Goal: Information Seeking & Learning: Learn about a topic

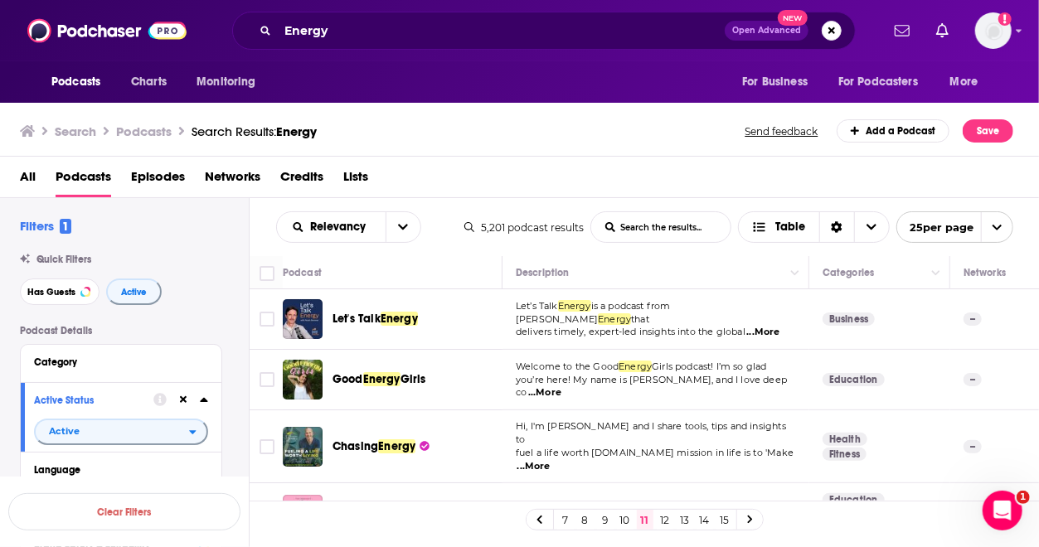
scroll to position [1419, 0]
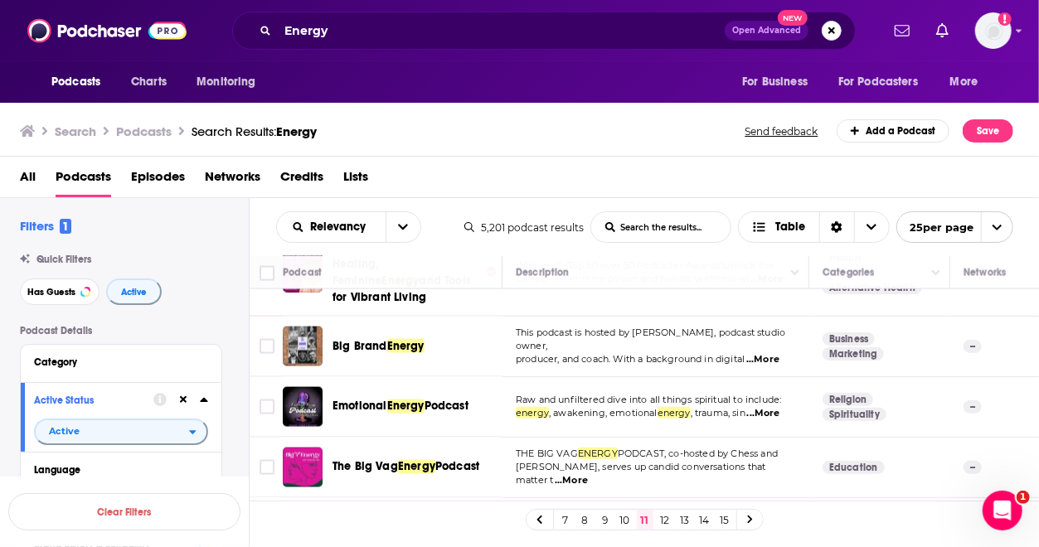
click at [660, 519] on link "12" at bounding box center [665, 520] width 17 height 20
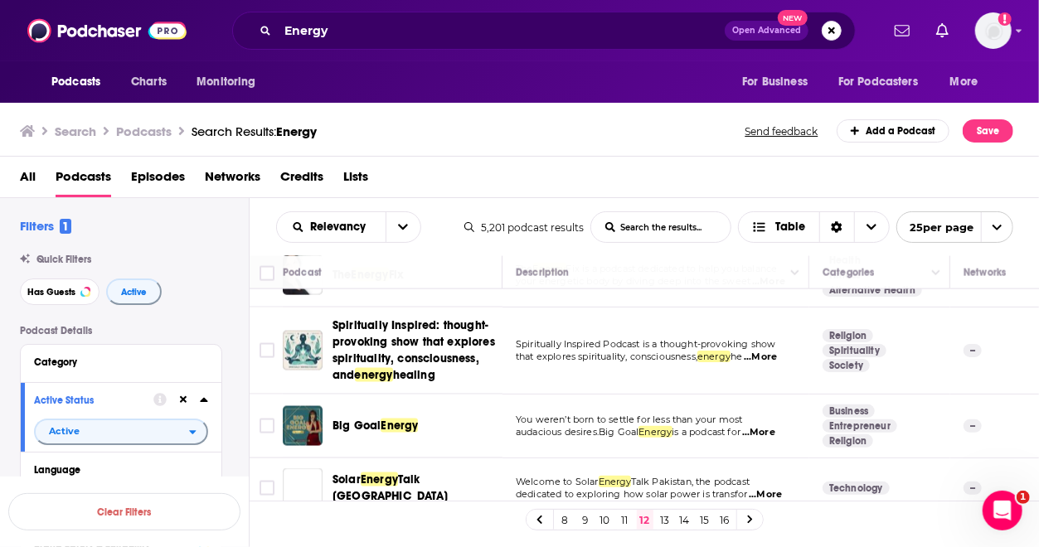
scroll to position [1363, 0]
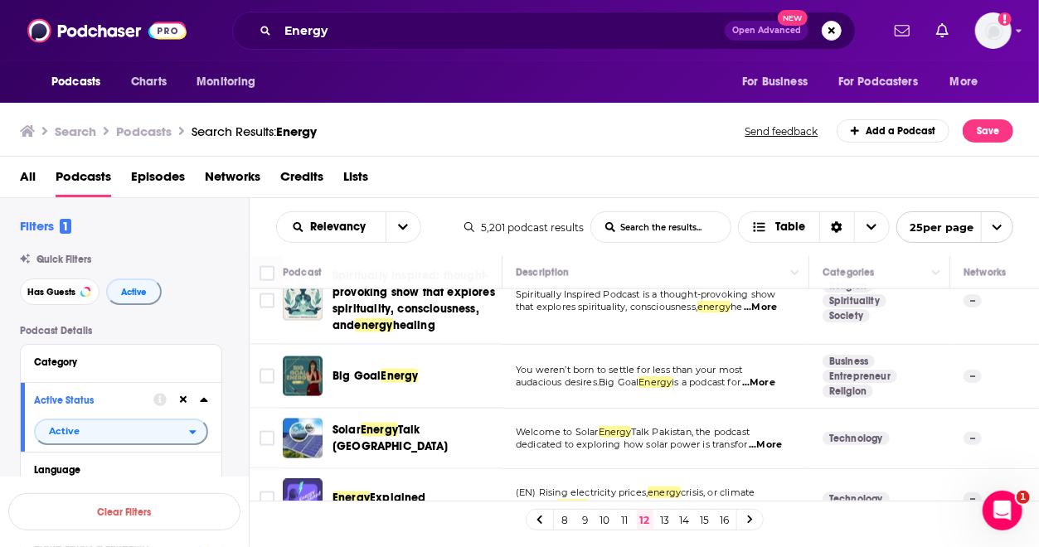
click at [669, 524] on link "13" at bounding box center [665, 520] width 17 height 20
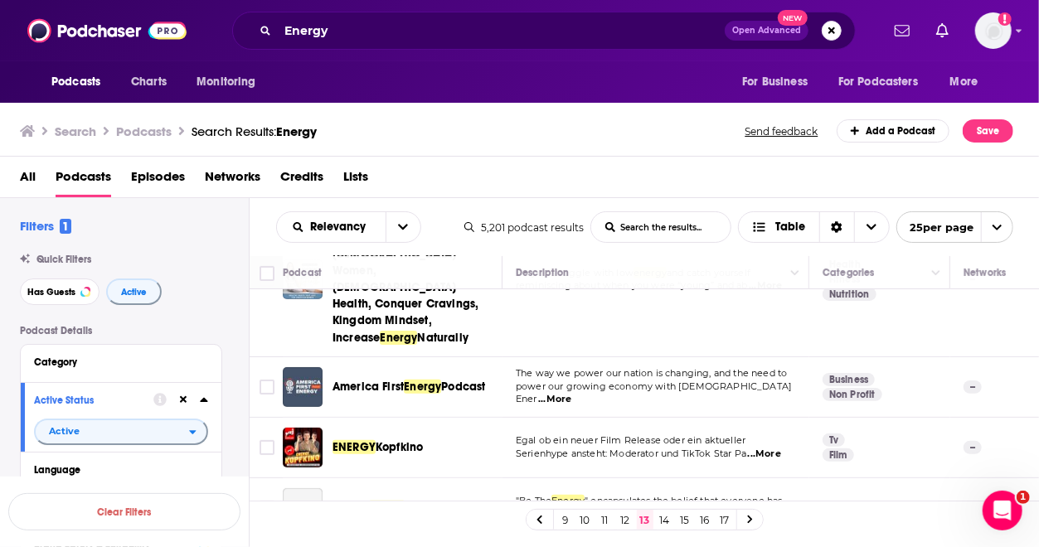
scroll to position [281, 0]
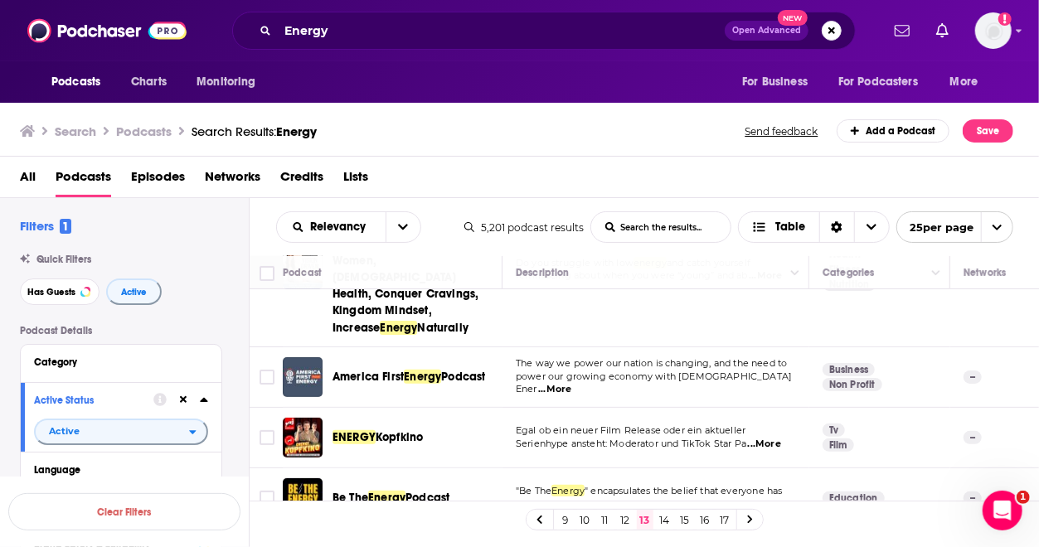
click at [571, 383] on span "...More" at bounding box center [554, 389] width 33 height 13
click at [264, 370] on input "Toggle select row" at bounding box center [266, 377] width 15 height 15
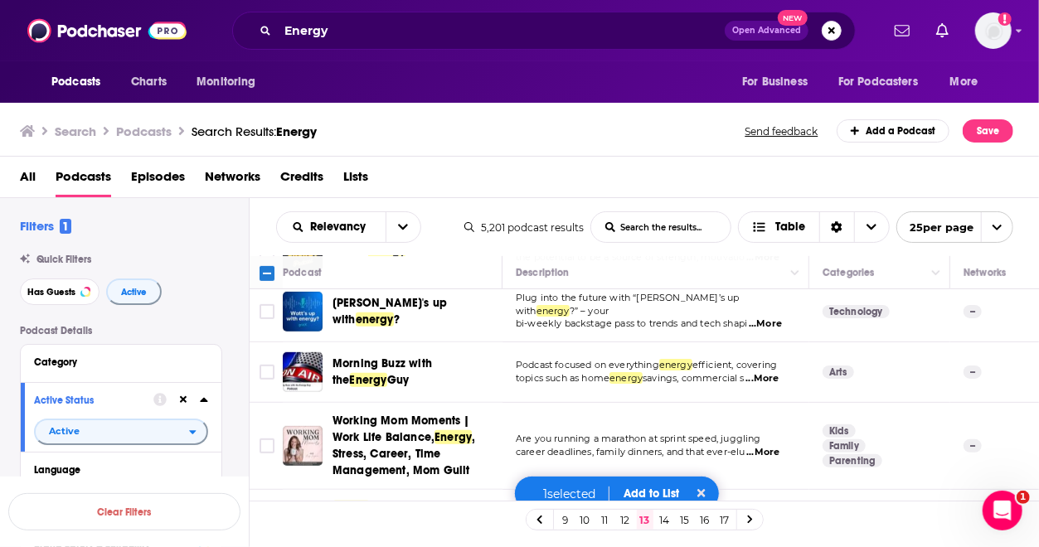
scroll to position [529, 0]
click at [771, 371] on span "...More" at bounding box center [761, 377] width 33 height 13
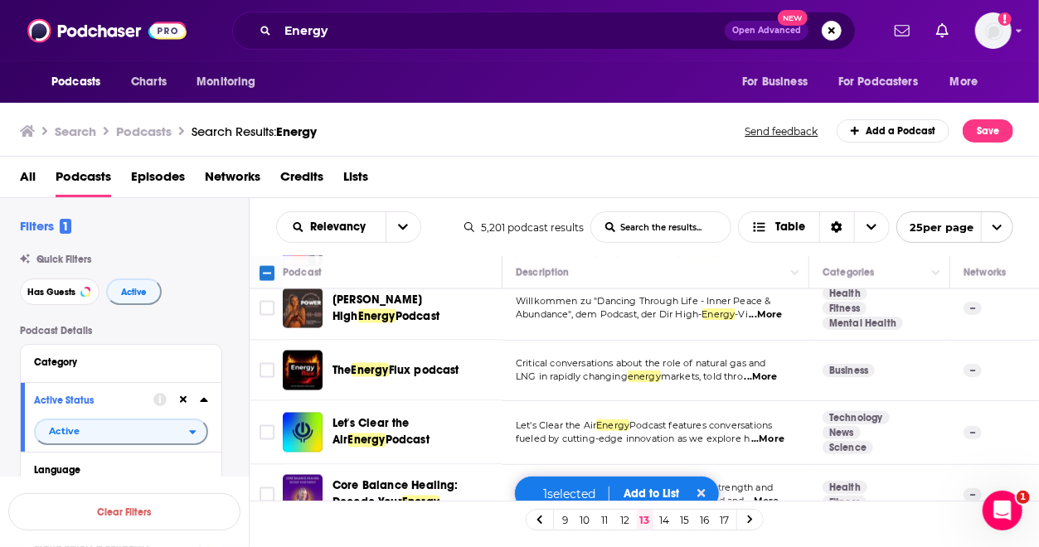
scroll to position [1446, 0]
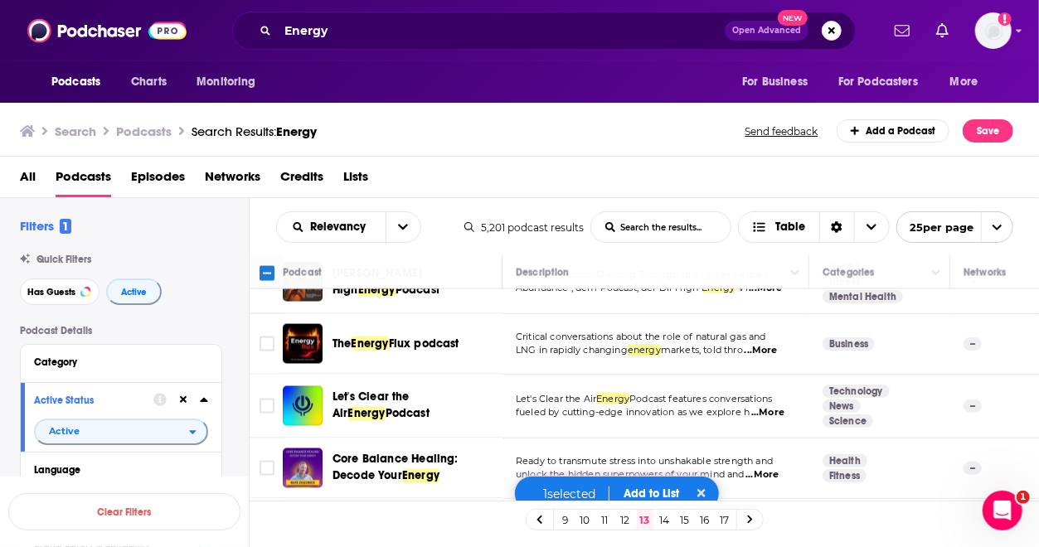
click at [666, 526] on link "14" at bounding box center [665, 520] width 17 height 20
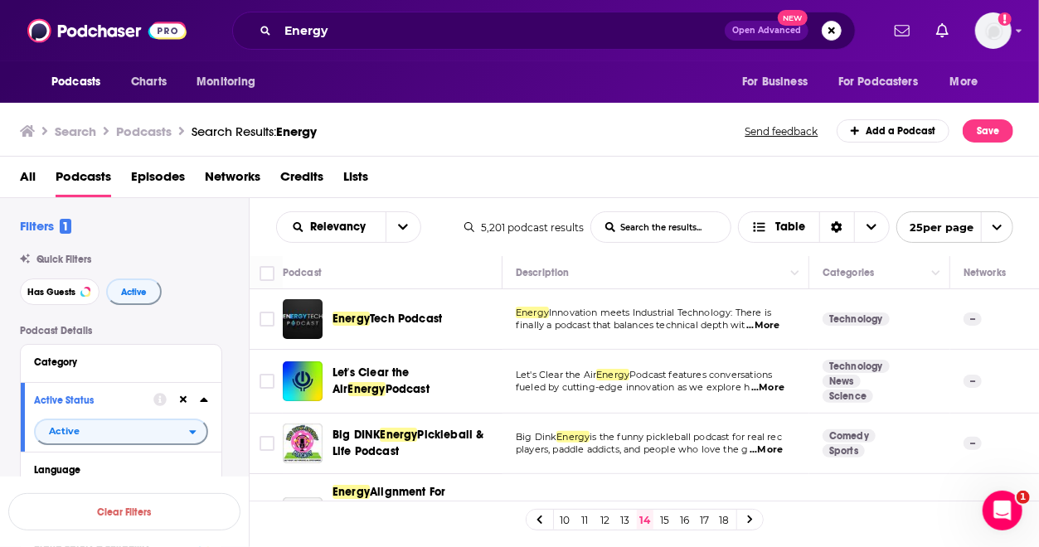
click at [764, 321] on span "...More" at bounding box center [762, 325] width 33 height 13
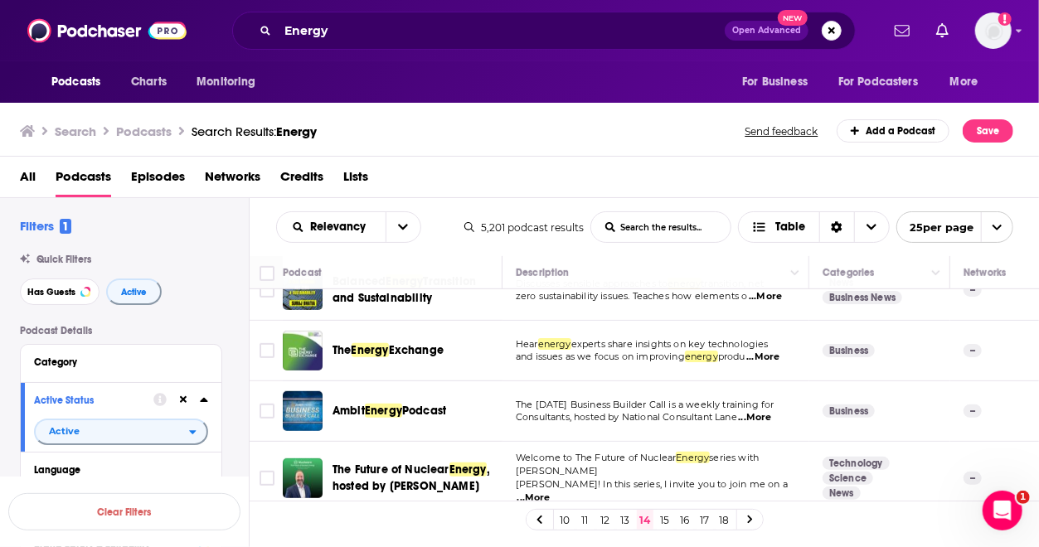
scroll to position [492, 0]
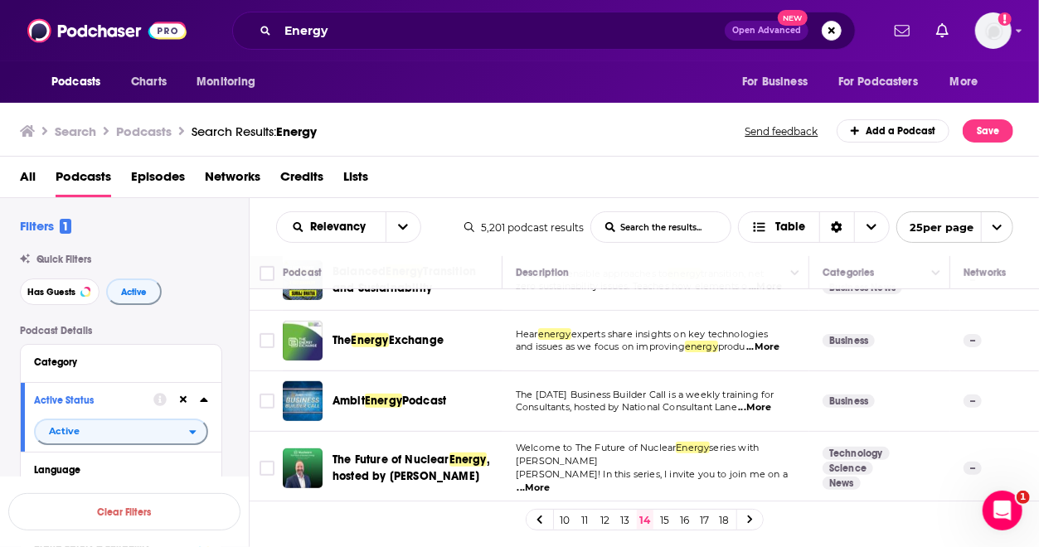
click at [776, 346] on span "...More" at bounding box center [762, 347] width 33 height 13
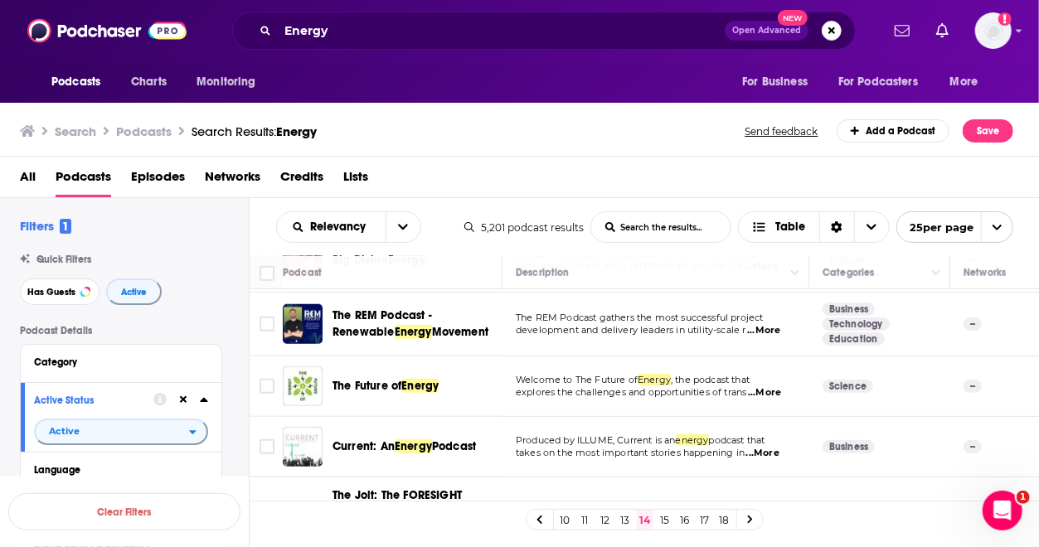
scroll to position [797, 0]
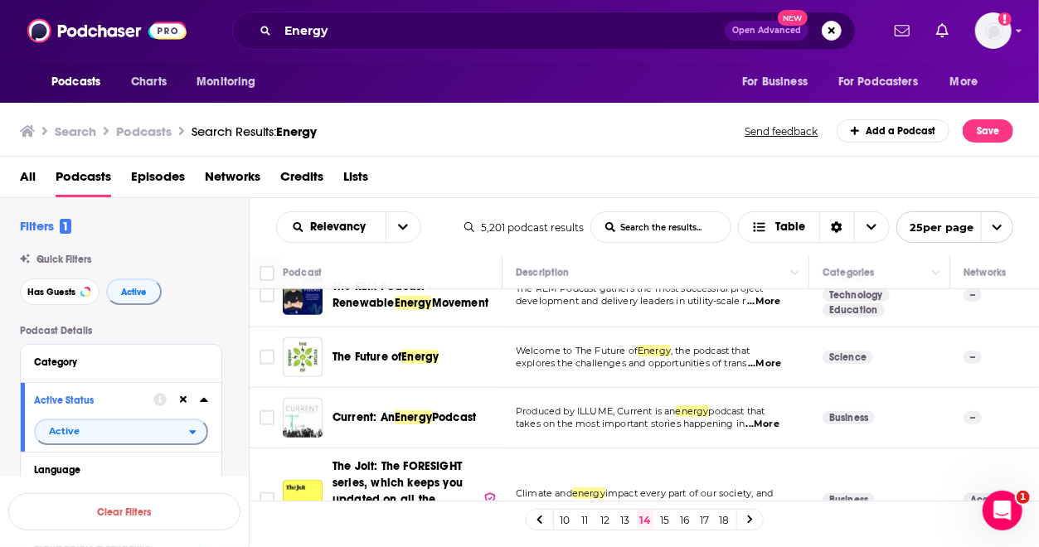
click at [769, 357] on span "...More" at bounding box center [764, 363] width 33 height 13
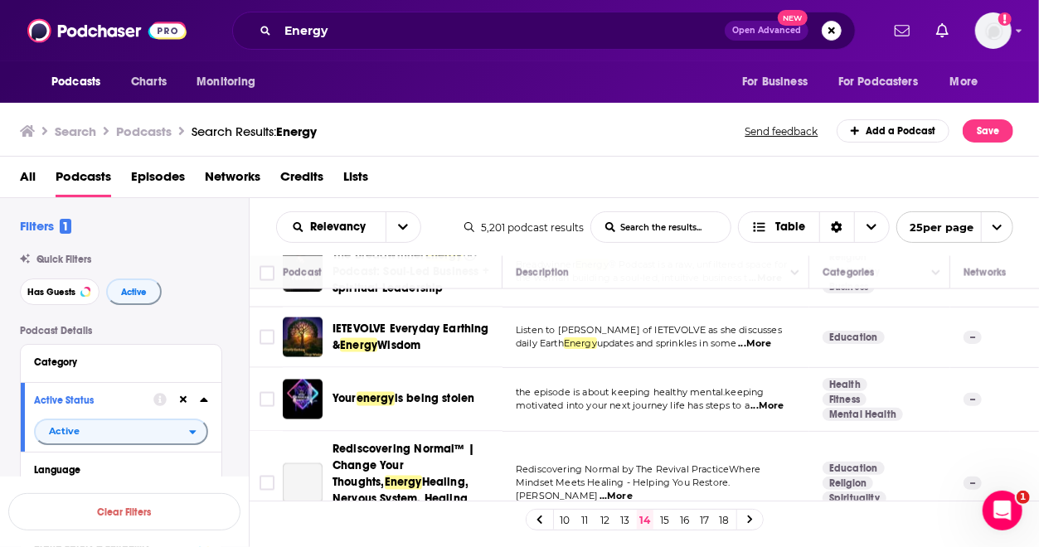
scroll to position [1446, 0]
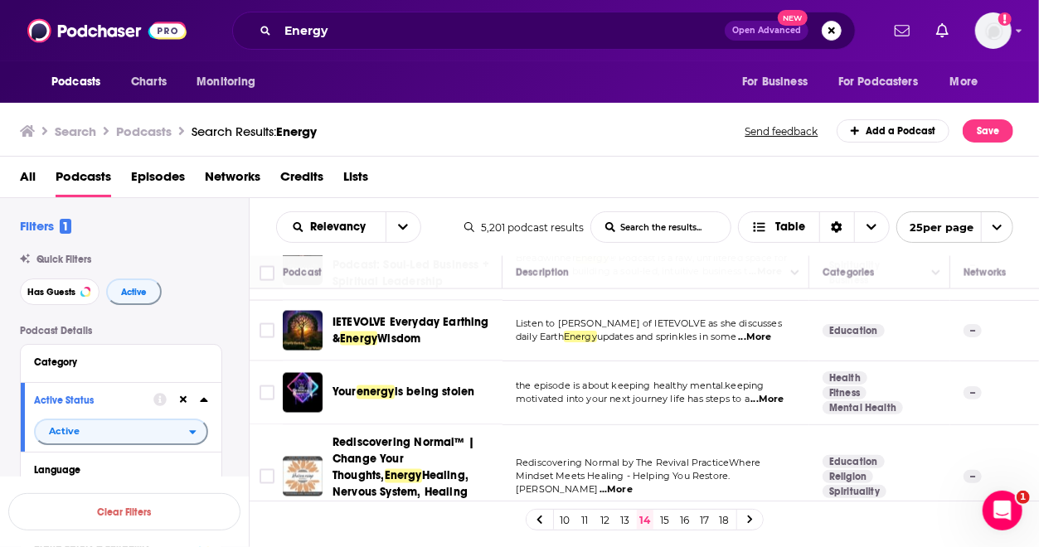
click at [665, 520] on link "15" at bounding box center [665, 520] width 17 height 20
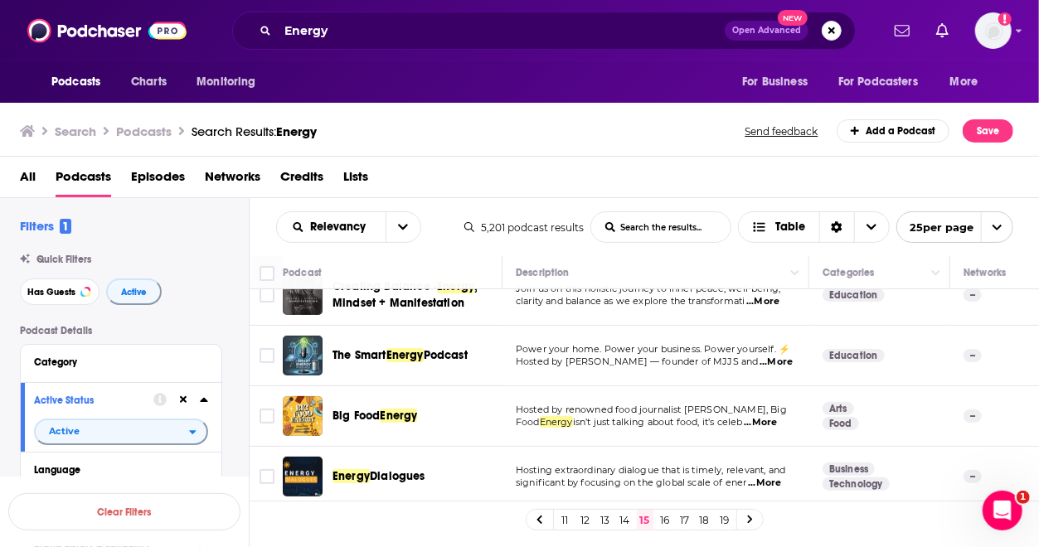
scroll to position [419, 0]
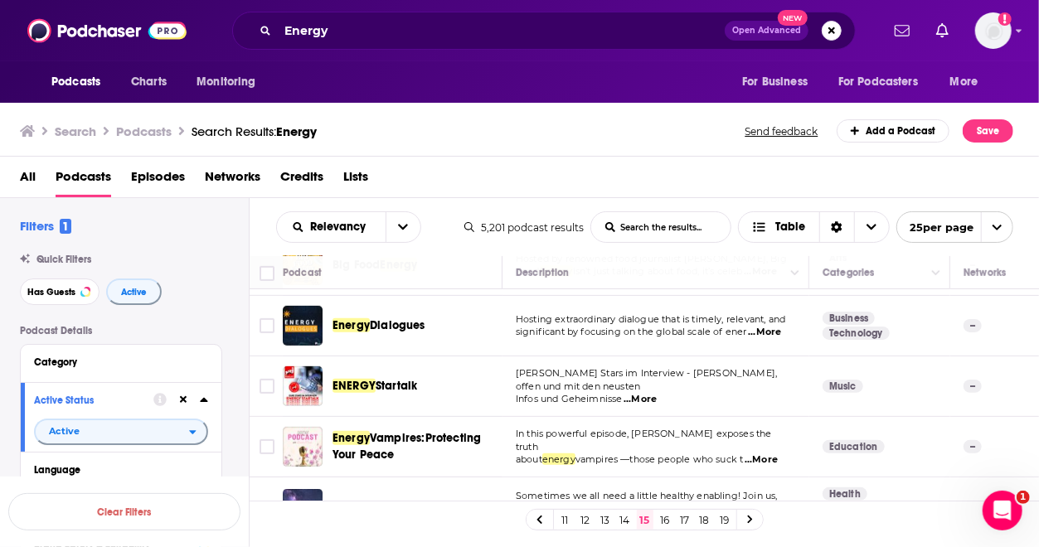
click at [774, 326] on span "...More" at bounding box center [764, 332] width 33 height 13
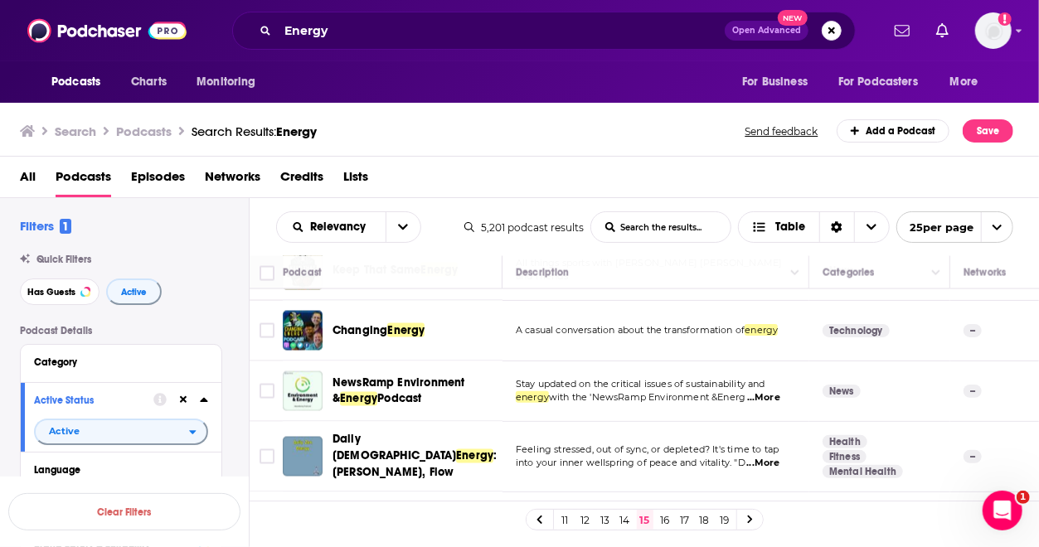
scroll to position [1459, 0]
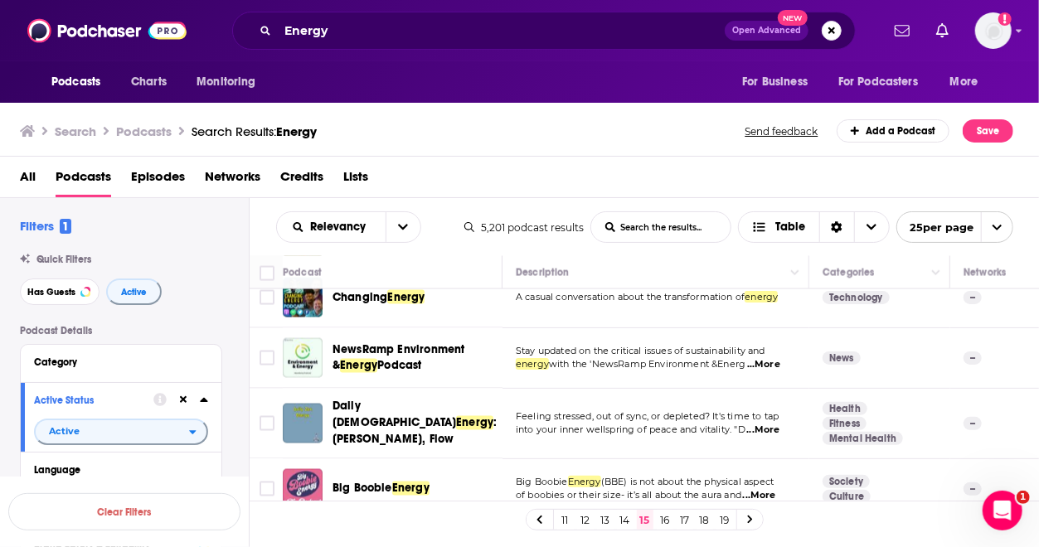
click at [663, 520] on link "16" at bounding box center [665, 520] width 17 height 20
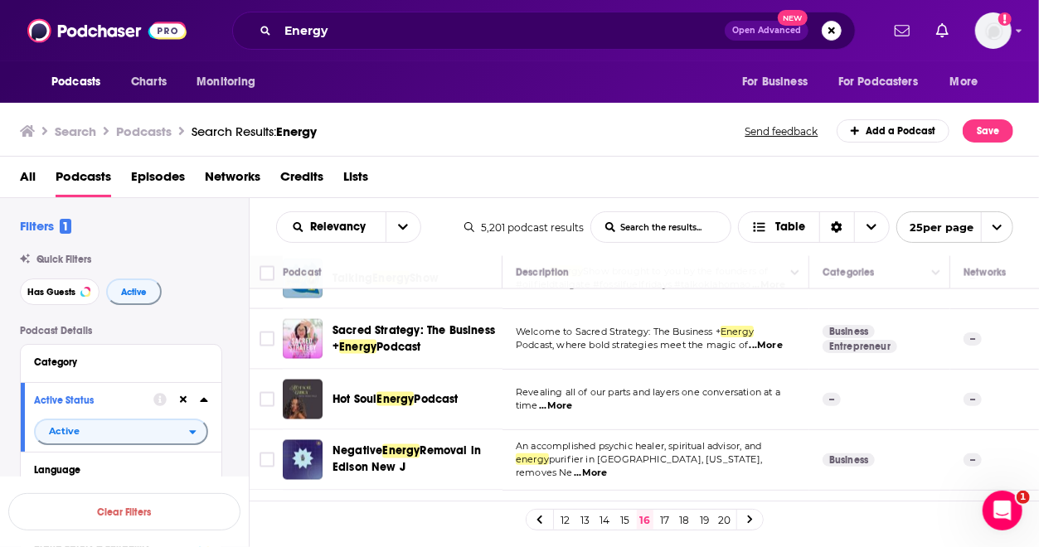
scroll to position [1413, 0]
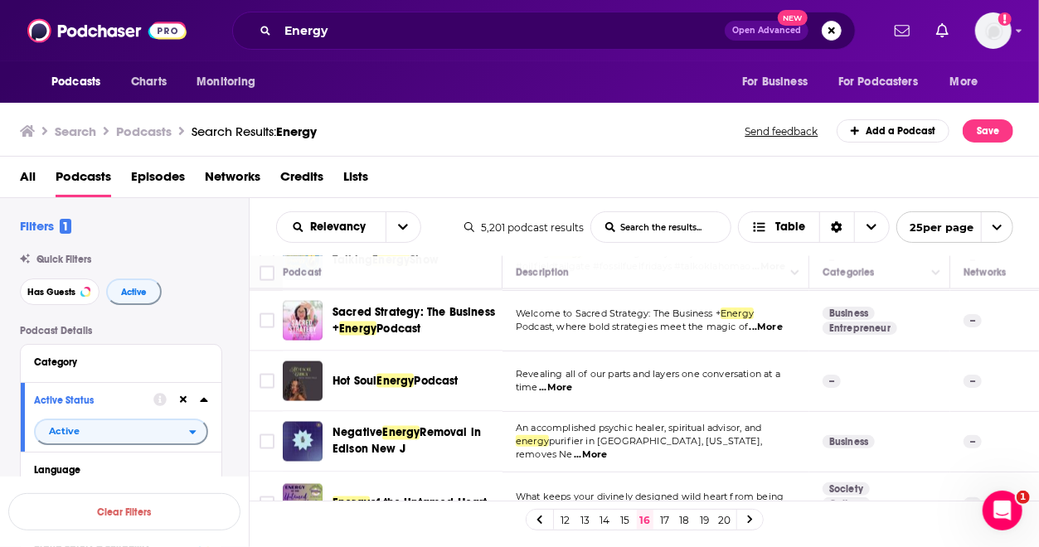
click at [667, 521] on link "17" at bounding box center [665, 520] width 17 height 20
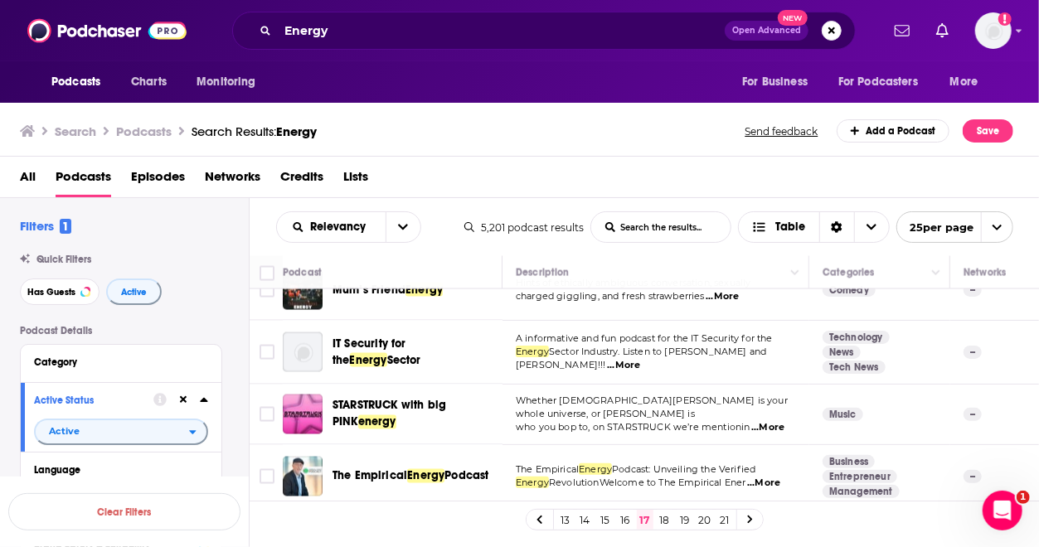
scroll to position [1452, 0]
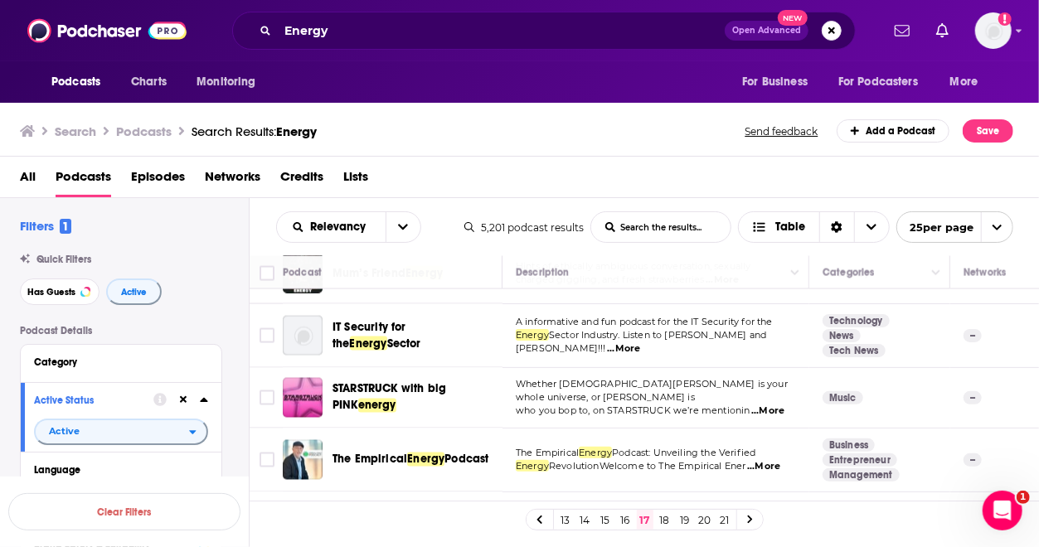
click at [665, 521] on link "18" at bounding box center [665, 520] width 17 height 20
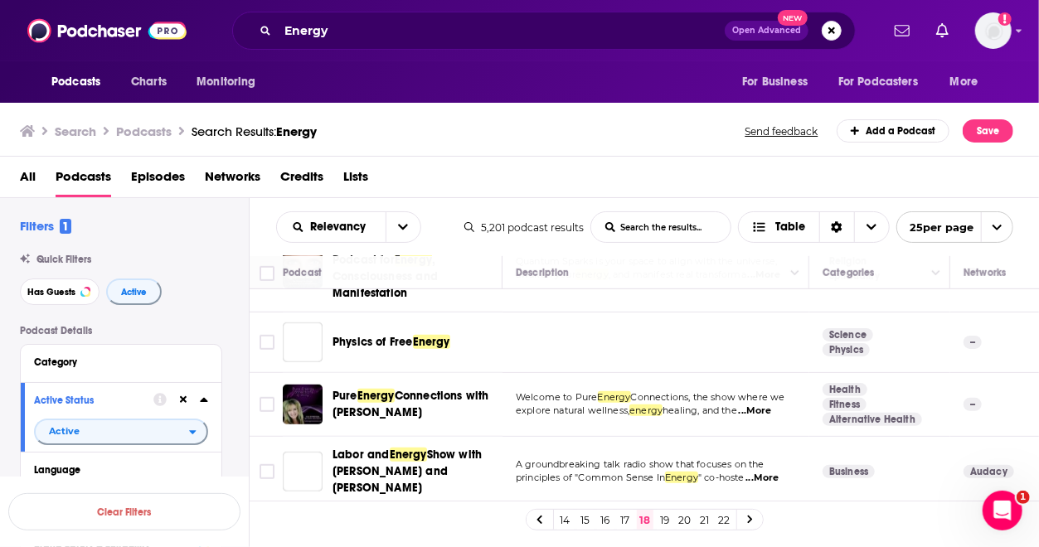
scroll to position [535, 0]
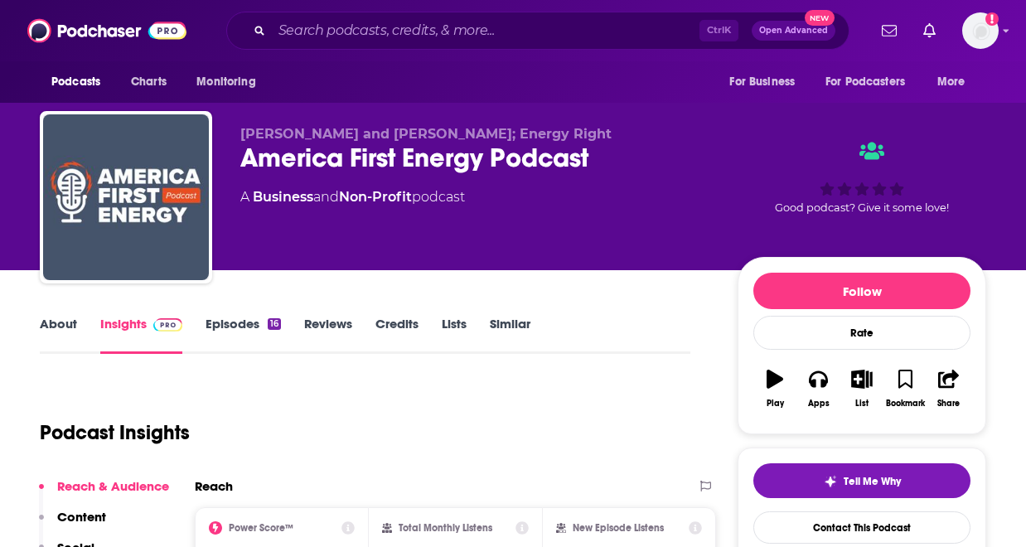
click at [63, 340] on link "About" at bounding box center [58, 335] width 37 height 38
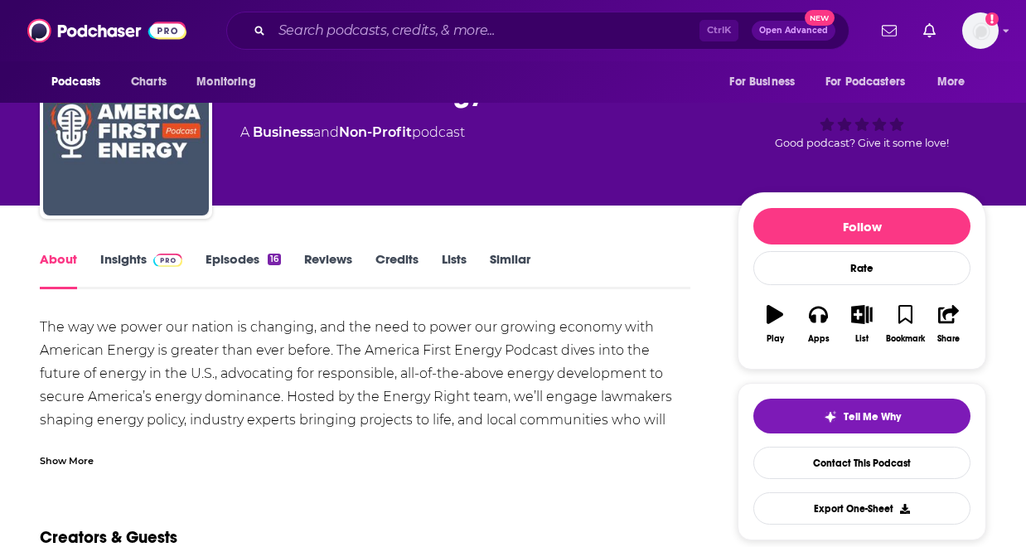
scroll to position [66, 0]
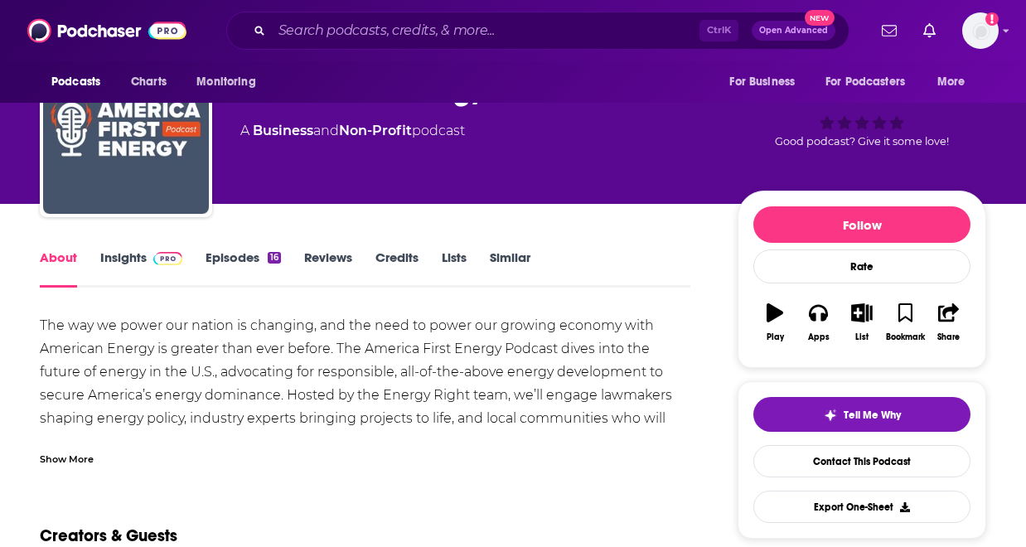
click at [235, 259] on link "Episodes 16" at bounding box center [243, 269] width 75 height 38
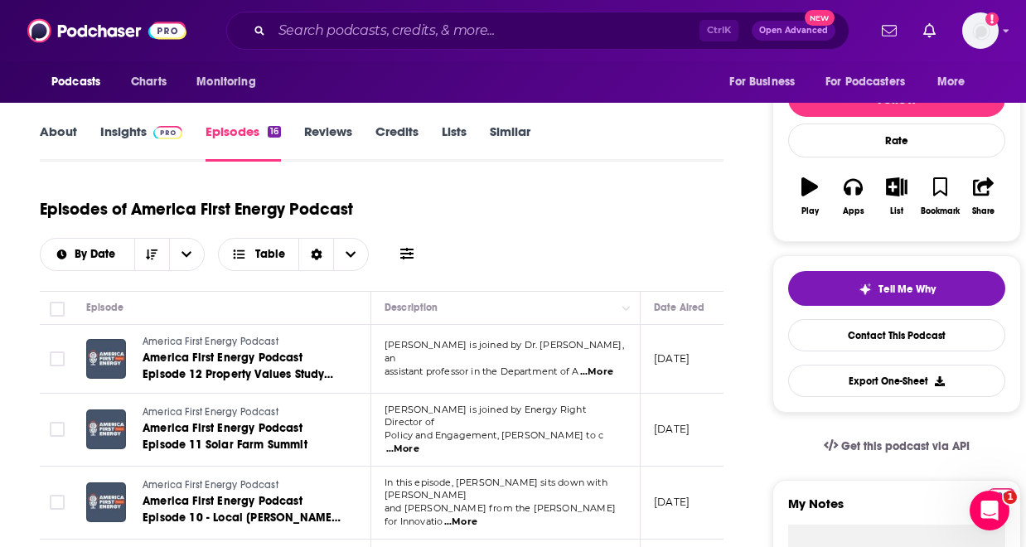
scroll to position [166, 0]
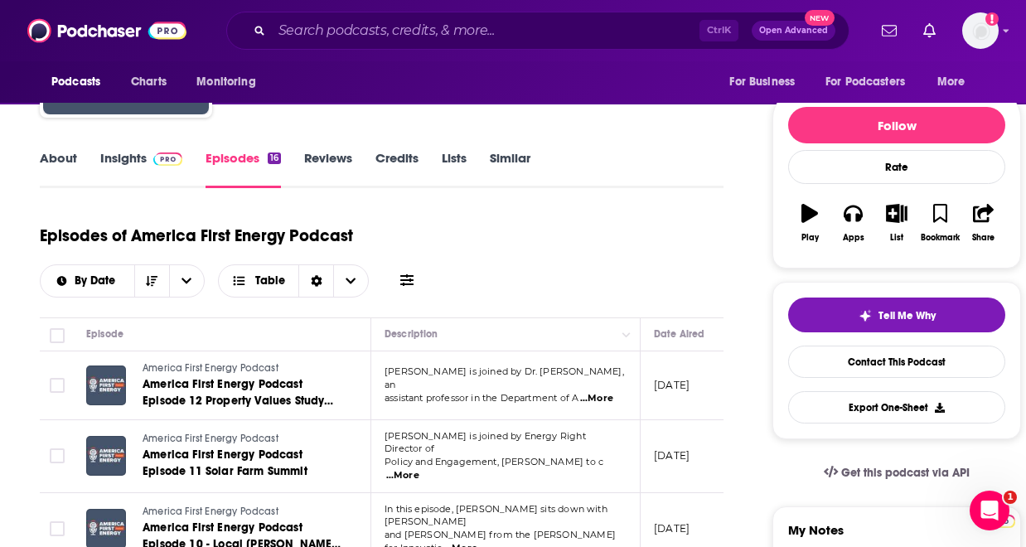
click at [57, 161] on link "About" at bounding box center [58, 169] width 37 height 38
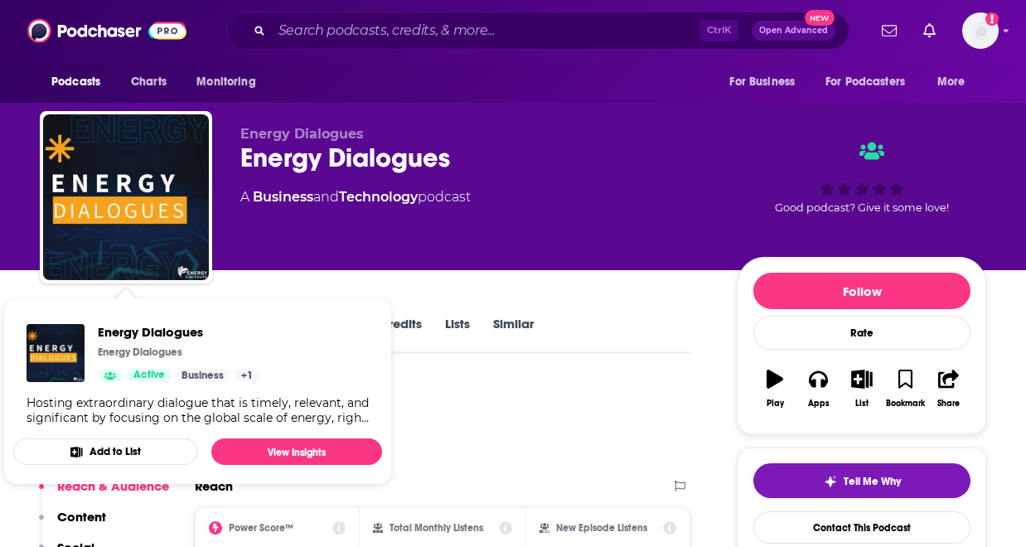
click at [342, 269] on div "Energy Dialogues Energy Dialogues A Business and Technology podcast Good podcas…" at bounding box center [613, 200] width 746 height 149
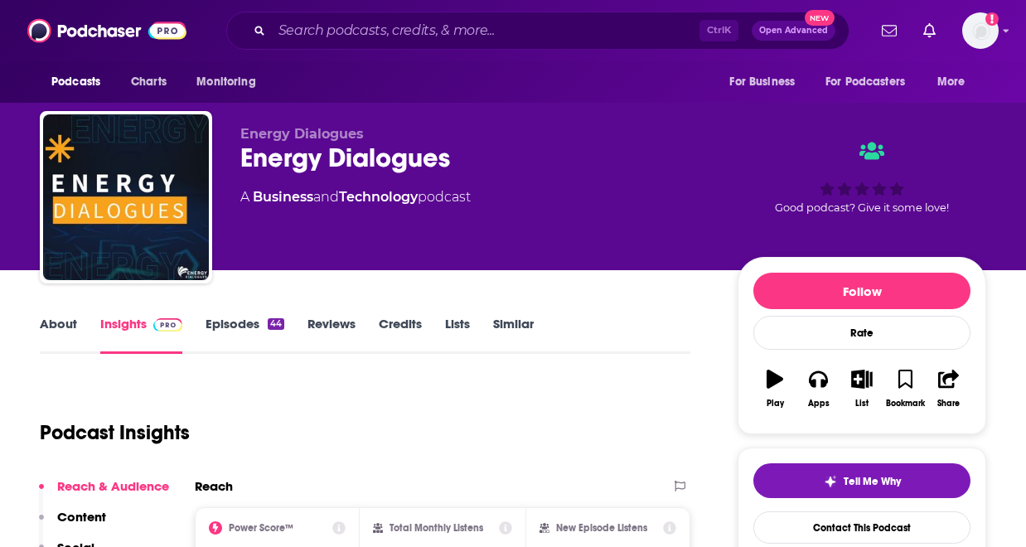
click at [214, 352] on link "Episodes 44" at bounding box center [245, 335] width 79 height 38
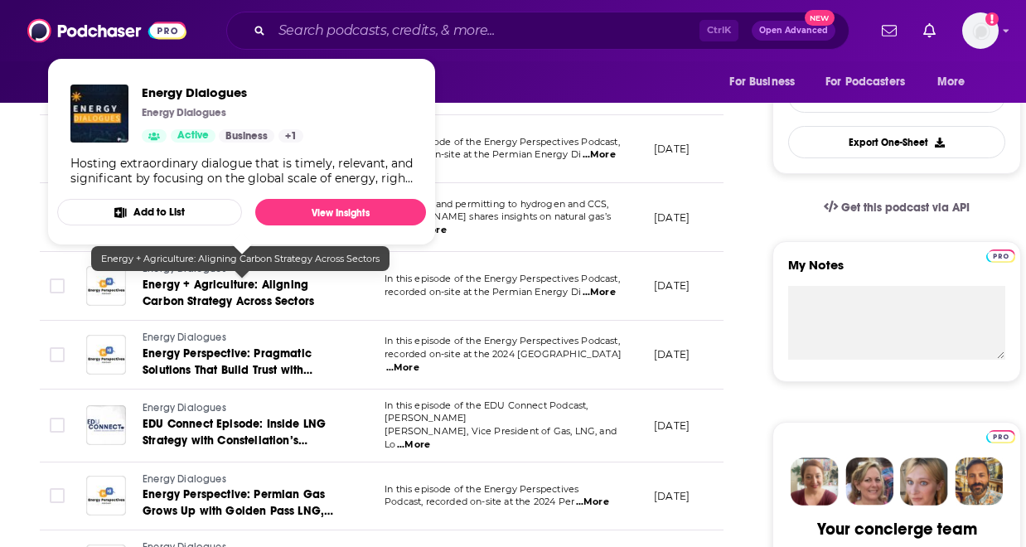
scroll to position [464, 0]
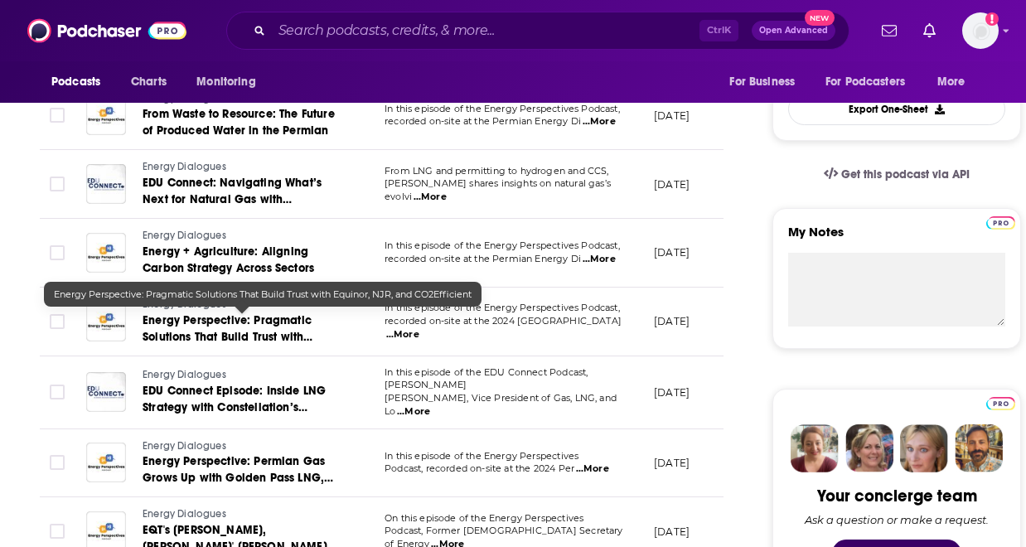
click at [231, 340] on span "Energy Perspective: Pragmatic Solutions That Build Trust with Equinor, NJR, and…" at bounding box center [228, 336] width 170 height 47
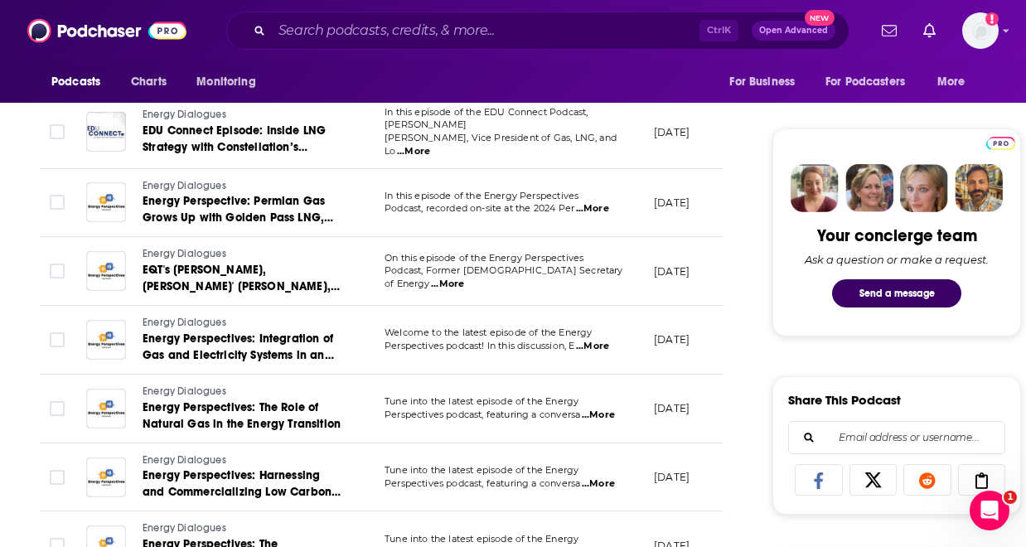
scroll to position [729, 0]
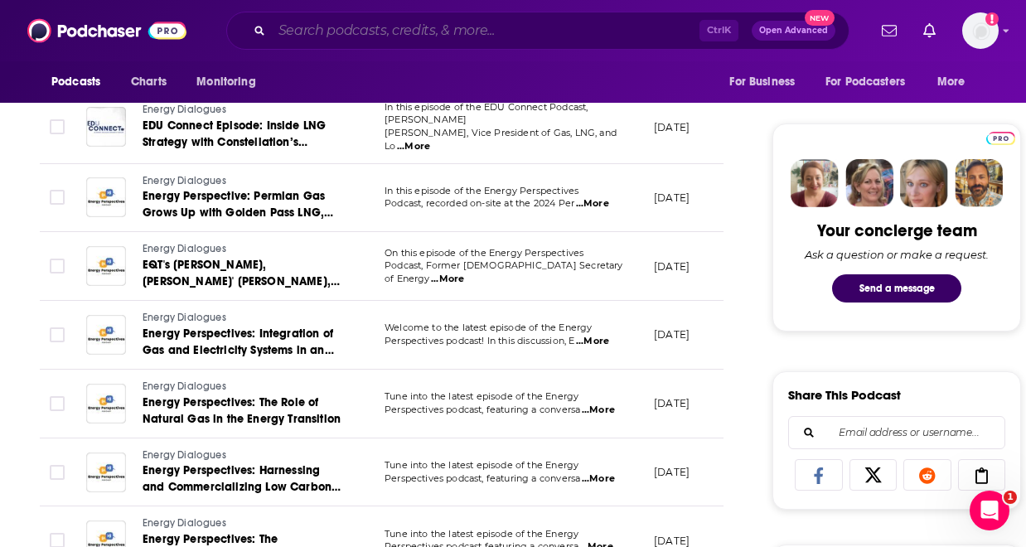
click at [332, 34] on input "Search podcasts, credits, & more..." at bounding box center [486, 30] width 428 height 27
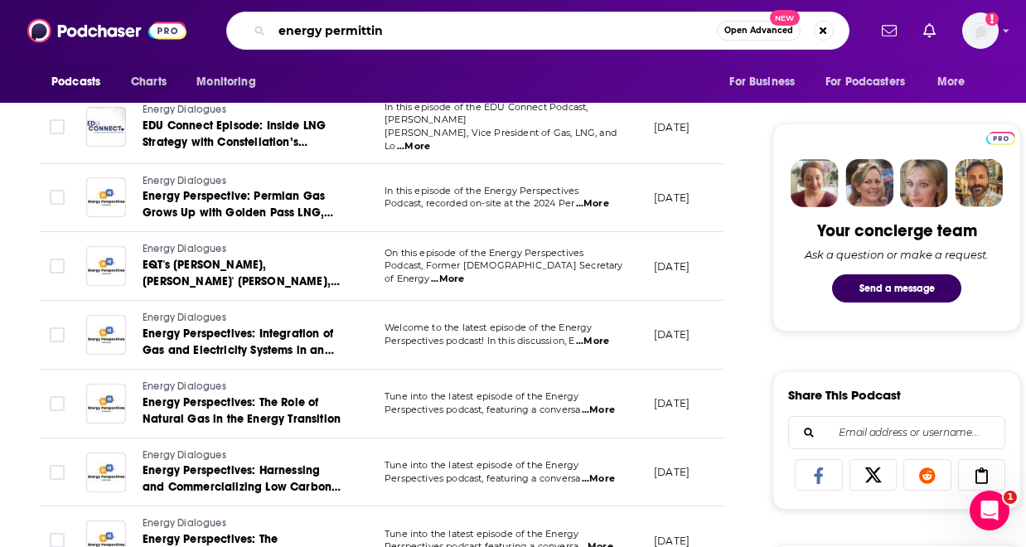
type input "energy permitting"
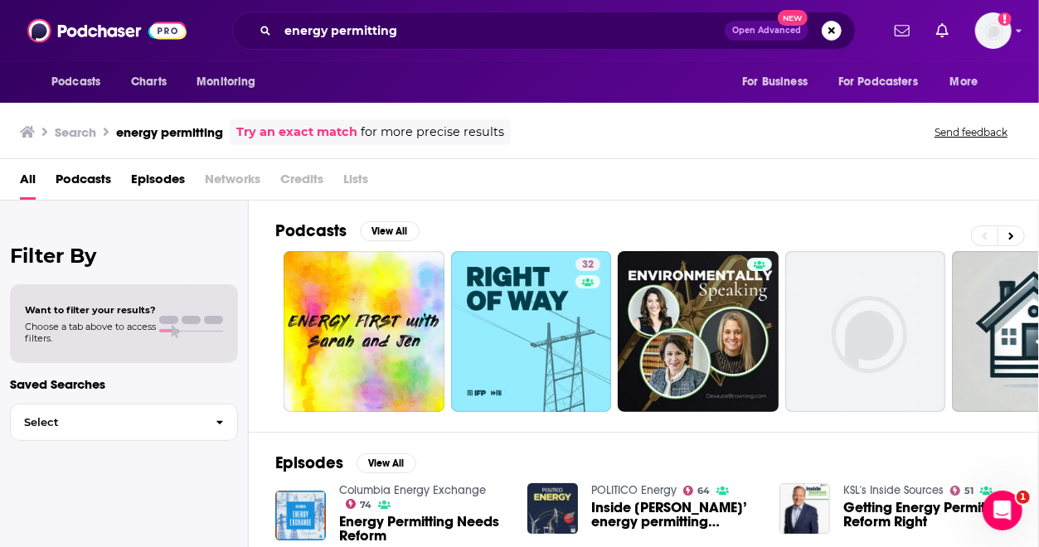
click at [640, 192] on div "All Podcasts Episodes Networks Credits Lists" at bounding box center [522, 183] width 1005 height 34
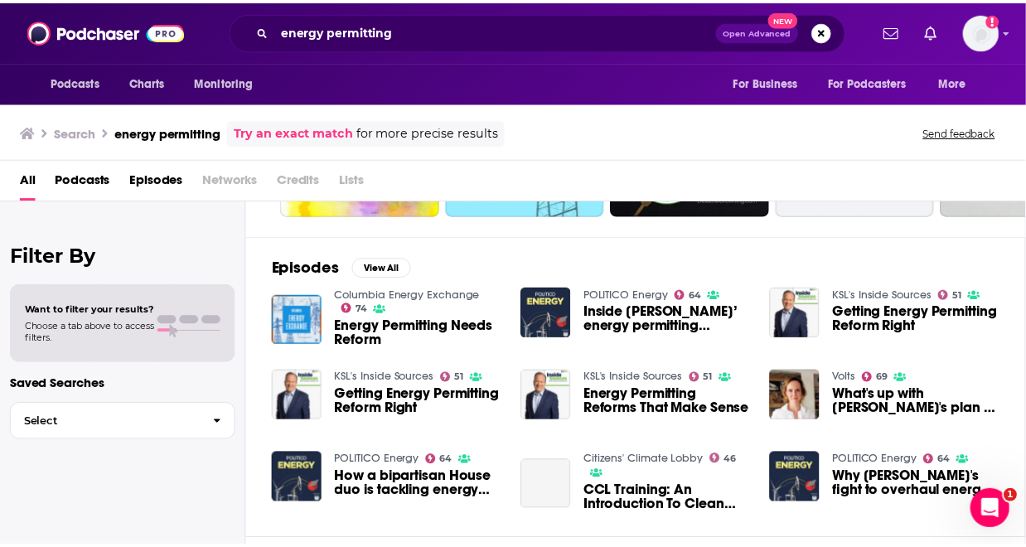
scroll to position [199, 0]
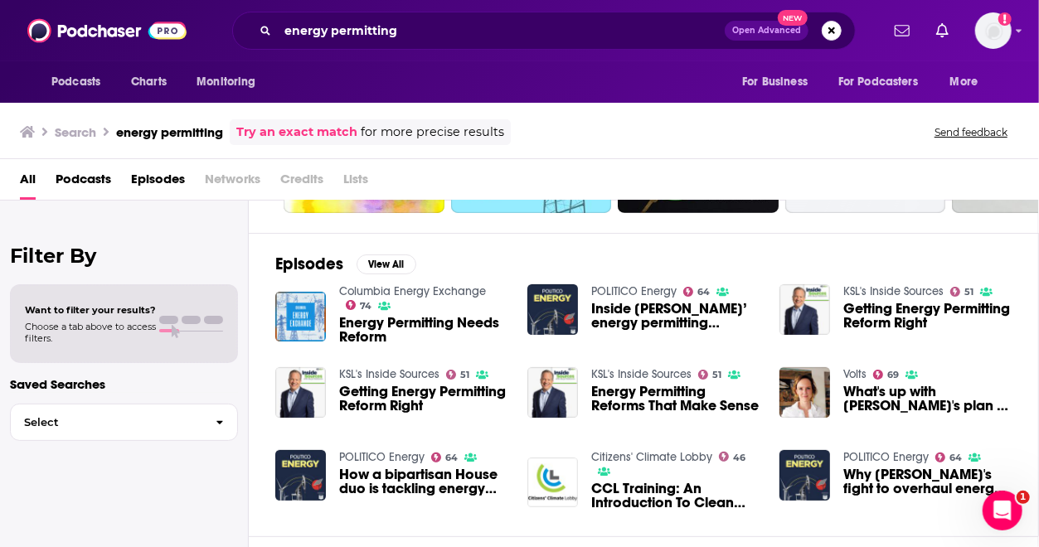
click at [376, 323] on span "Energy Permitting Needs Reform" at bounding box center [423, 330] width 168 height 28
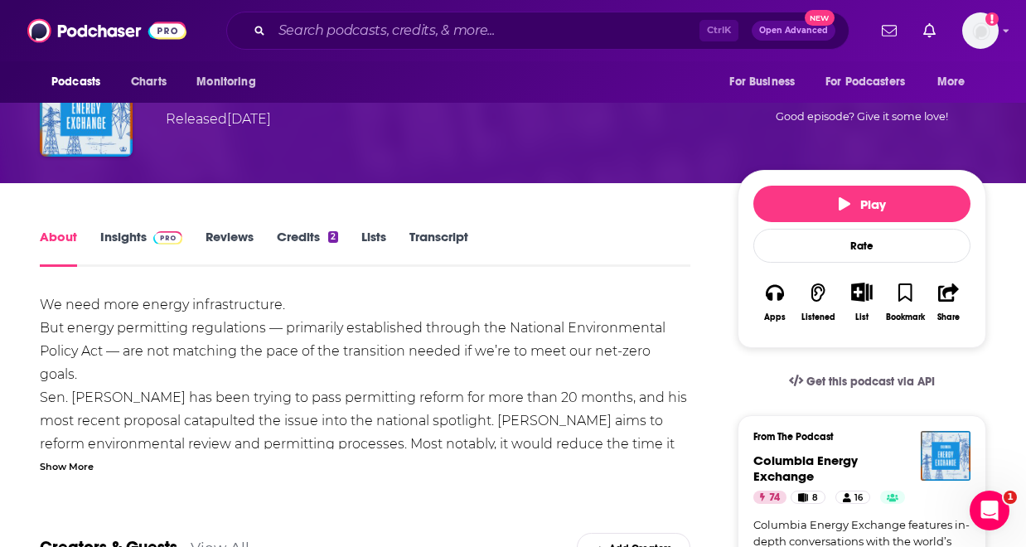
scroll to position [166, 0]
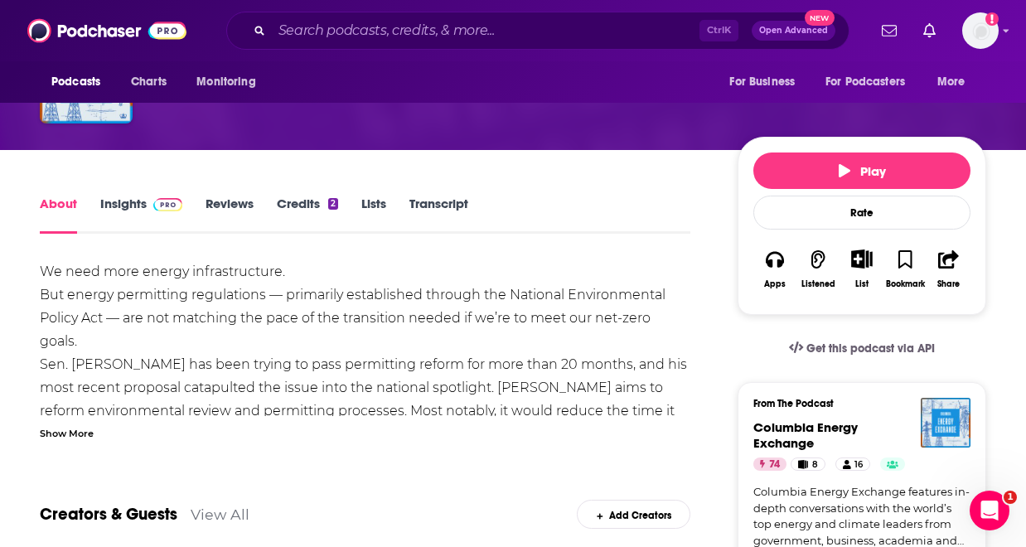
click at [75, 427] on div "Show More" at bounding box center [67, 432] width 54 height 16
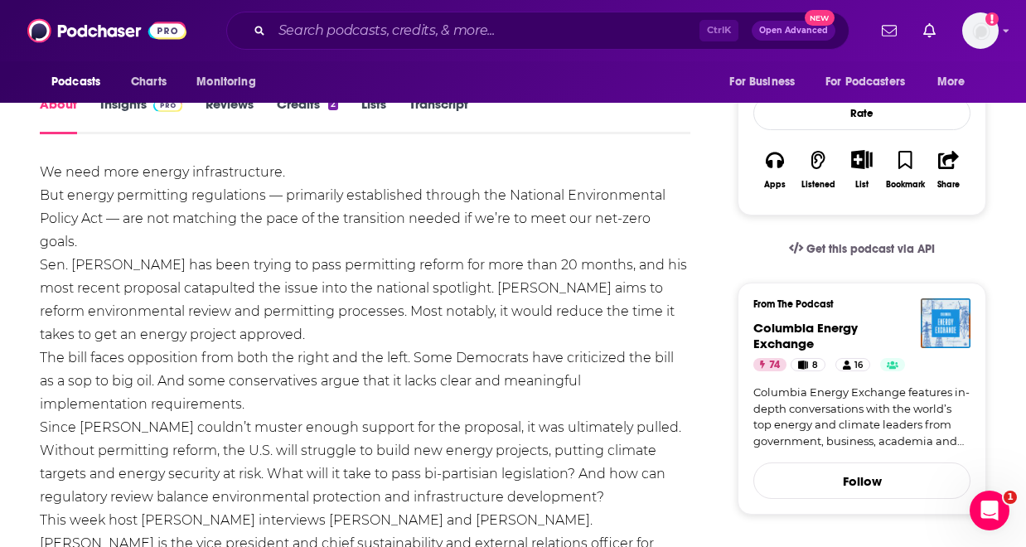
scroll to position [232, 0]
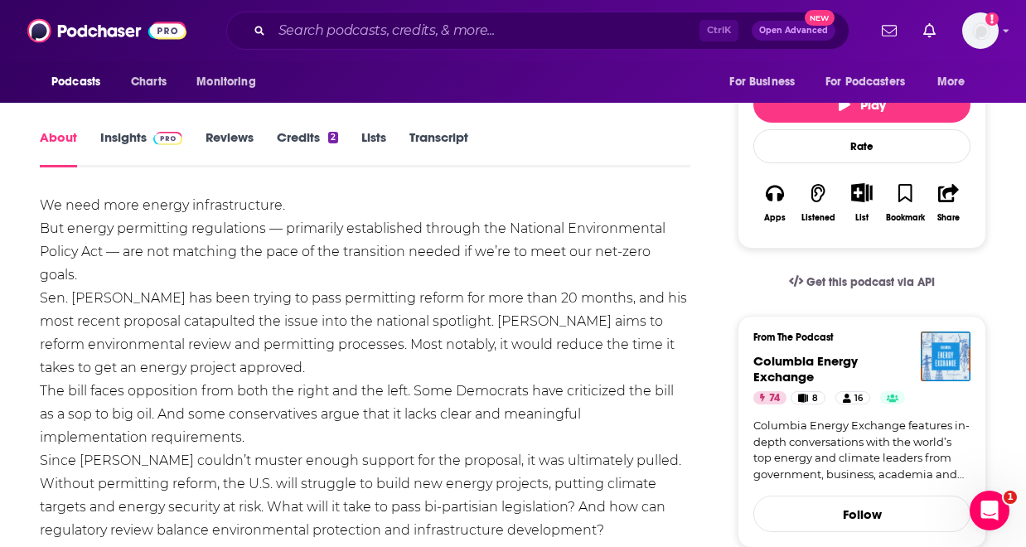
click at [250, 143] on link "Reviews" at bounding box center [230, 148] width 48 height 38
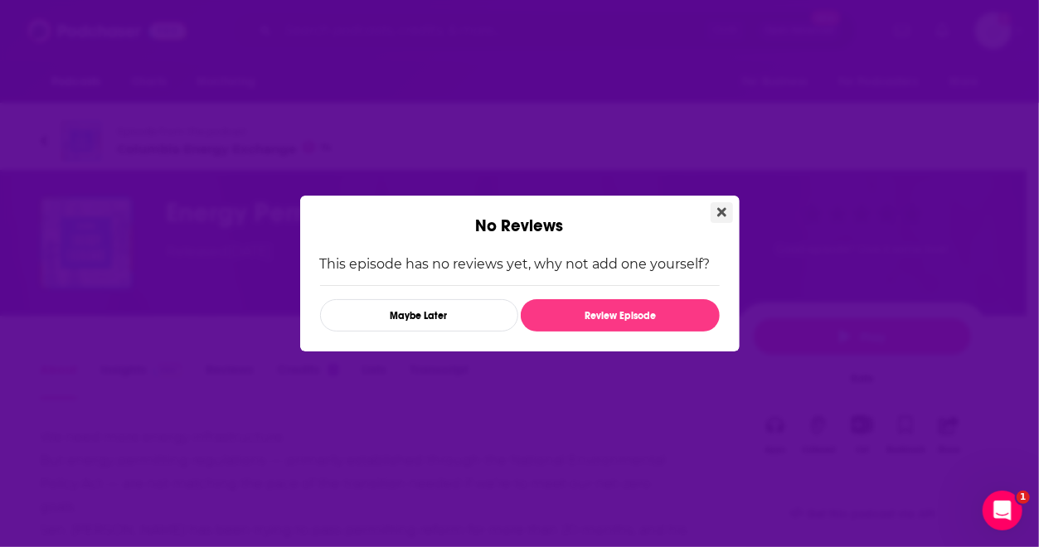
click at [717, 214] on icon "Close" at bounding box center [721, 212] width 9 height 13
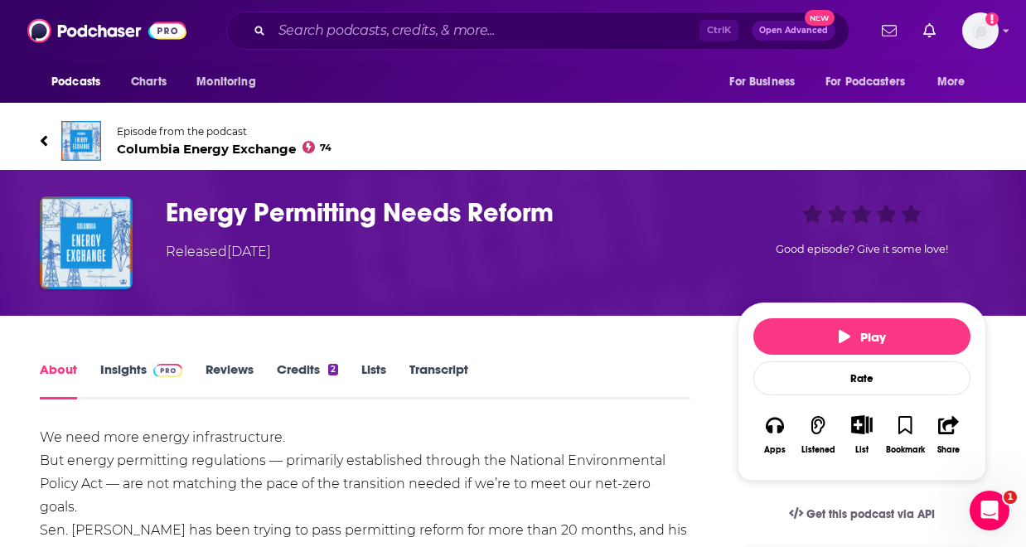
click at [117, 376] on link "Insights" at bounding box center [141, 380] width 82 height 38
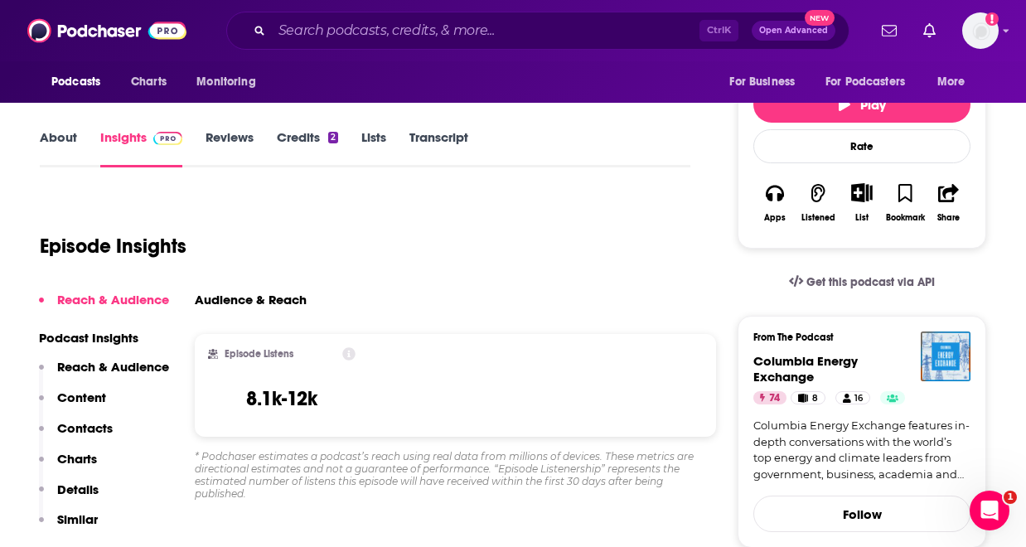
scroll to position [365, 0]
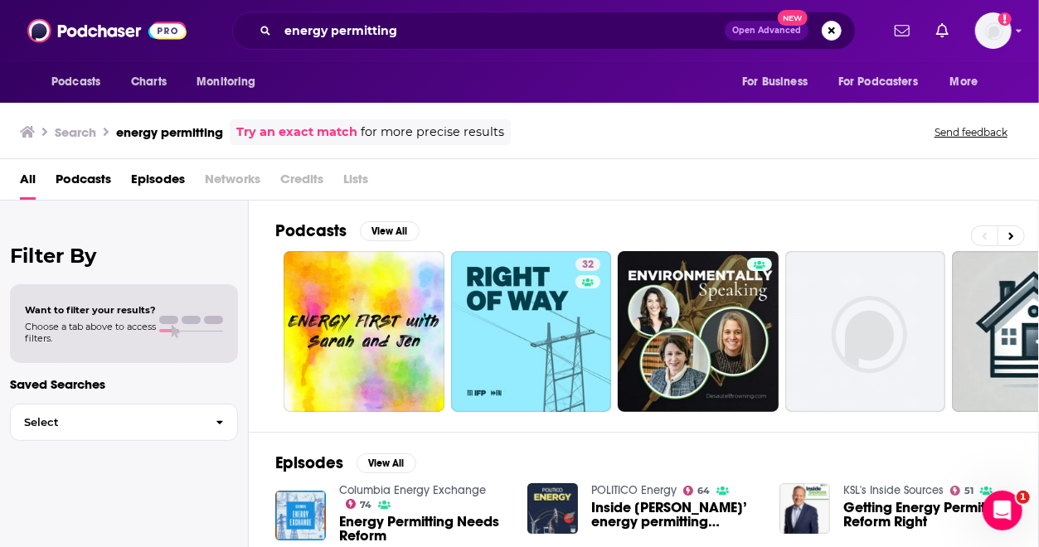
click at [977, 203] on div "Podcasts View All 32 24 + 8" at bounding box center [656, 316] width 763 height 231
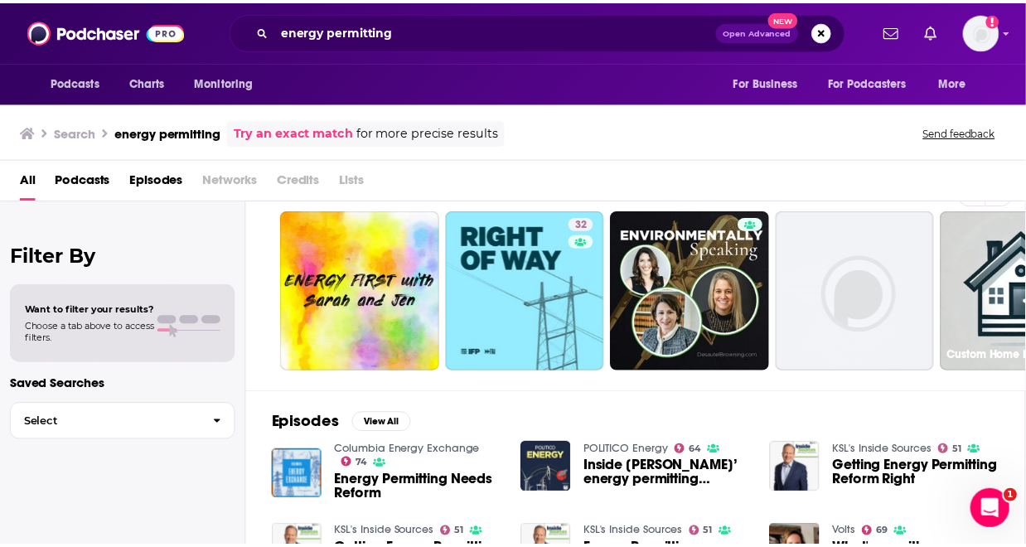
scroll to position [7, 0]
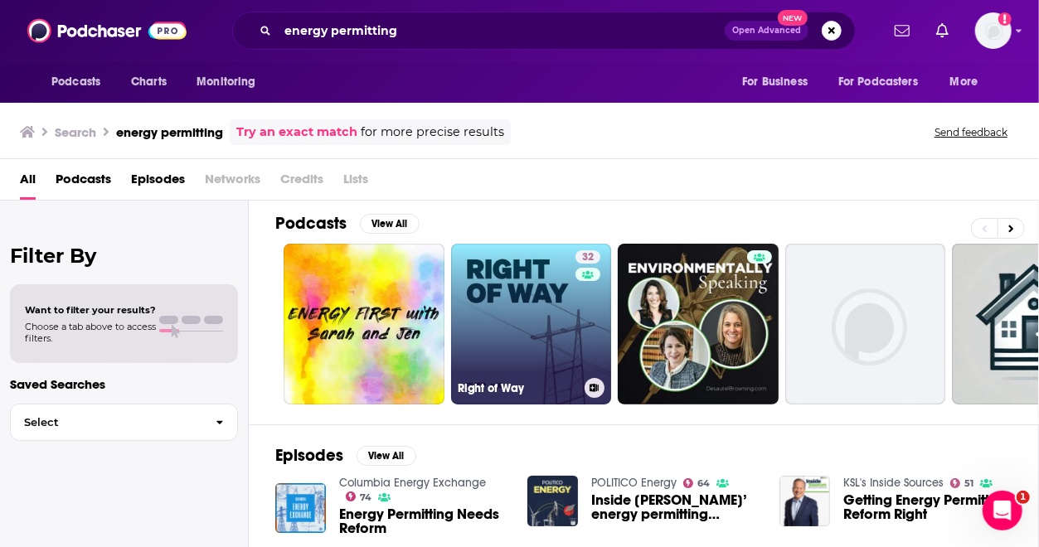
click at [542, 303] on link "32 Right of Way" at bounding box center [531, 324] width 161 height 161
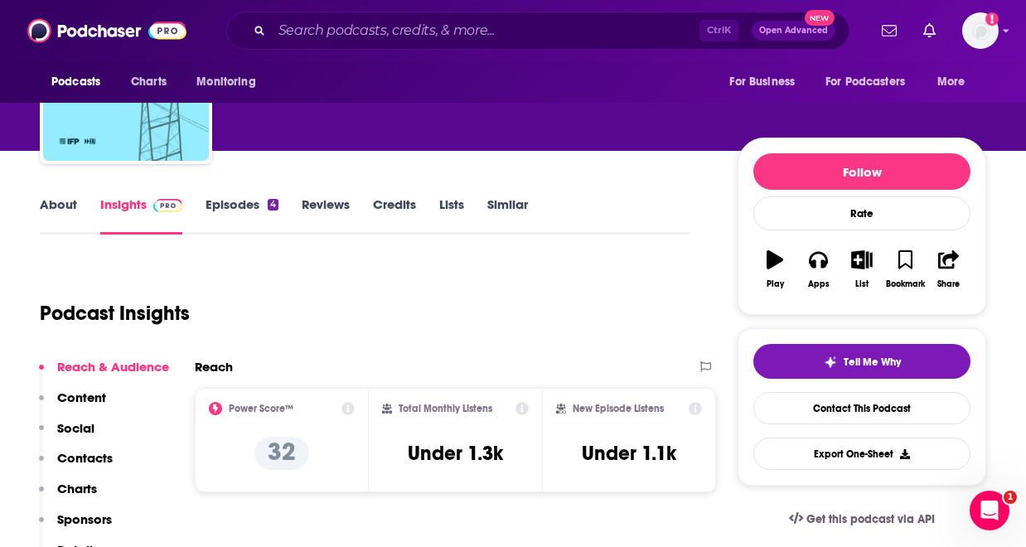
scroll to position [99, 0]
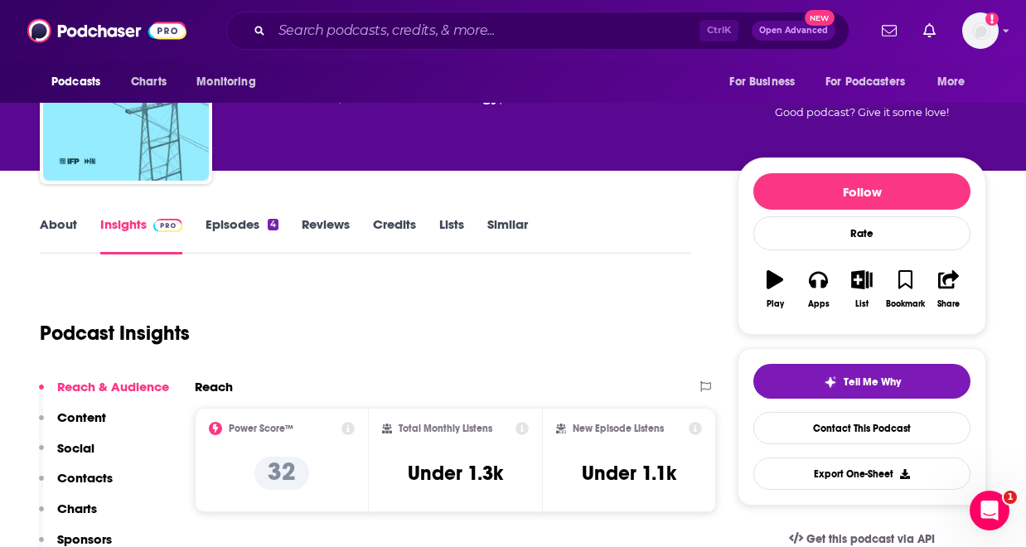
click at [227, 220] on link "Episodes 4" at bounding box center [242, 235] width 73 height 38
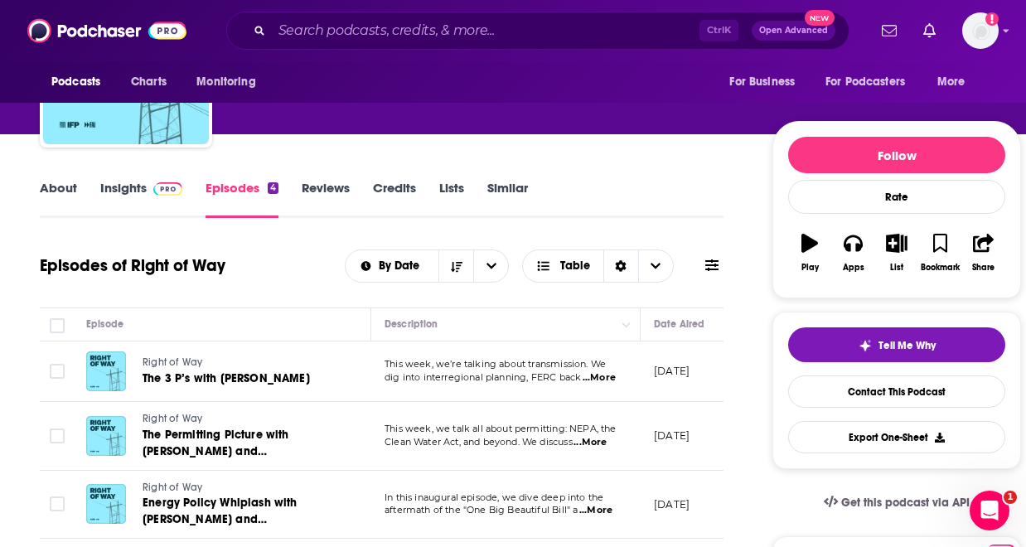
scroll to position [232, 0]
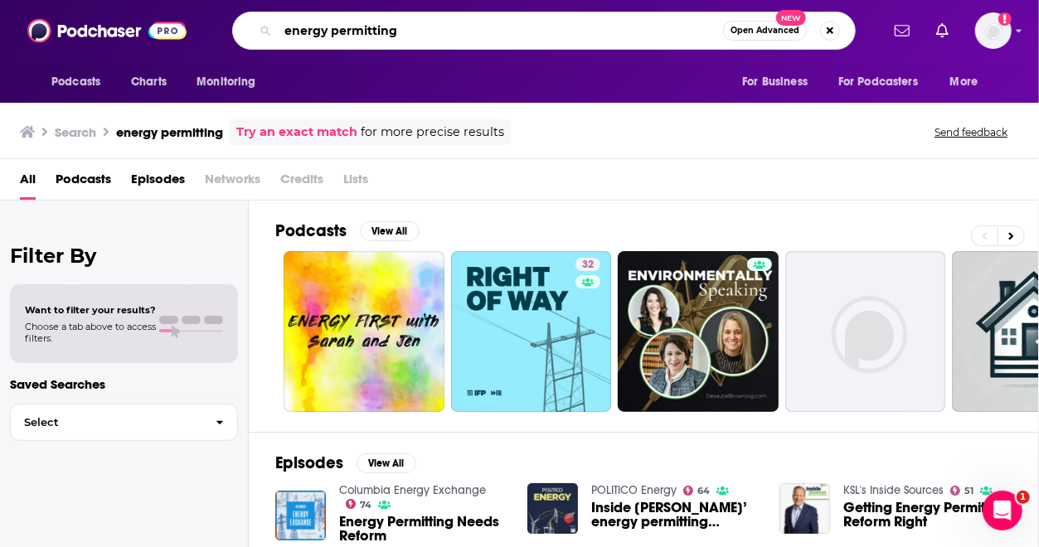
click at [449, 20] on input "energy permitting" at bounding box center [500, 30] width 445 height 27
type input "energy permitting reform"
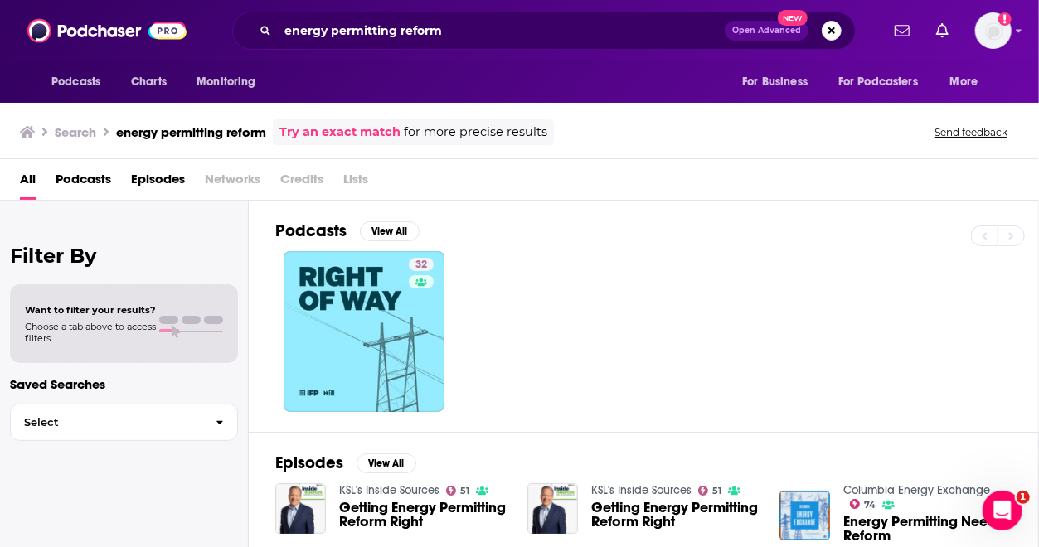
click at [623, 311] on div "32" at bounding box center [656, 331] width 763 height 161
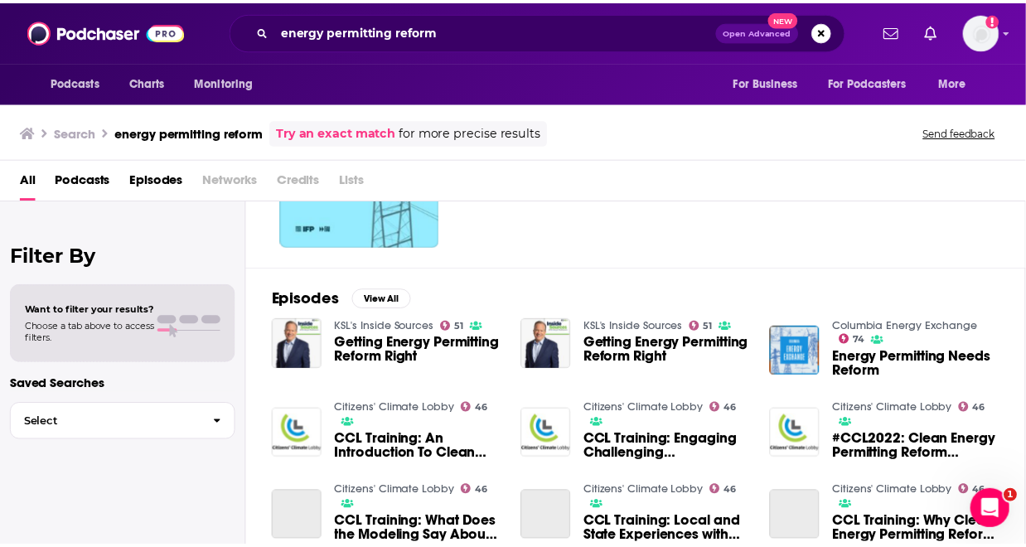
scroll to position [232, 0]
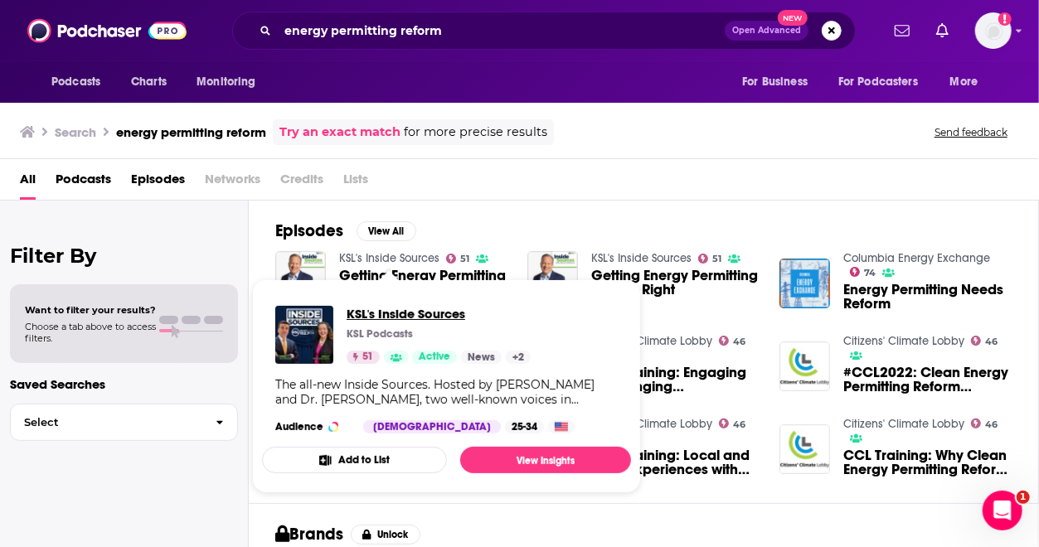
click at [381, 312] on span "KSL's Inside Sources" at bounding box center [438, 314] width 184 height 16
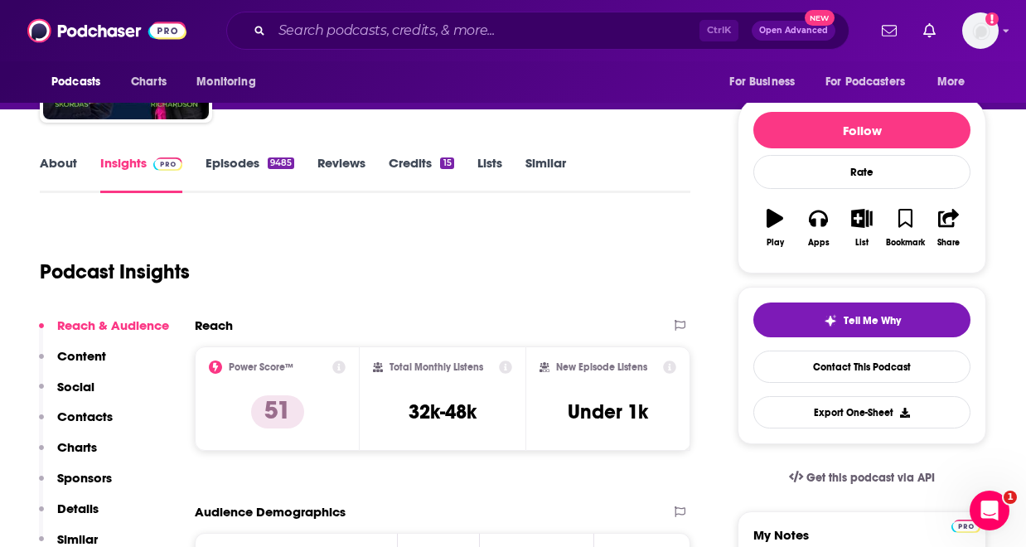
scroll to position [33, 0]
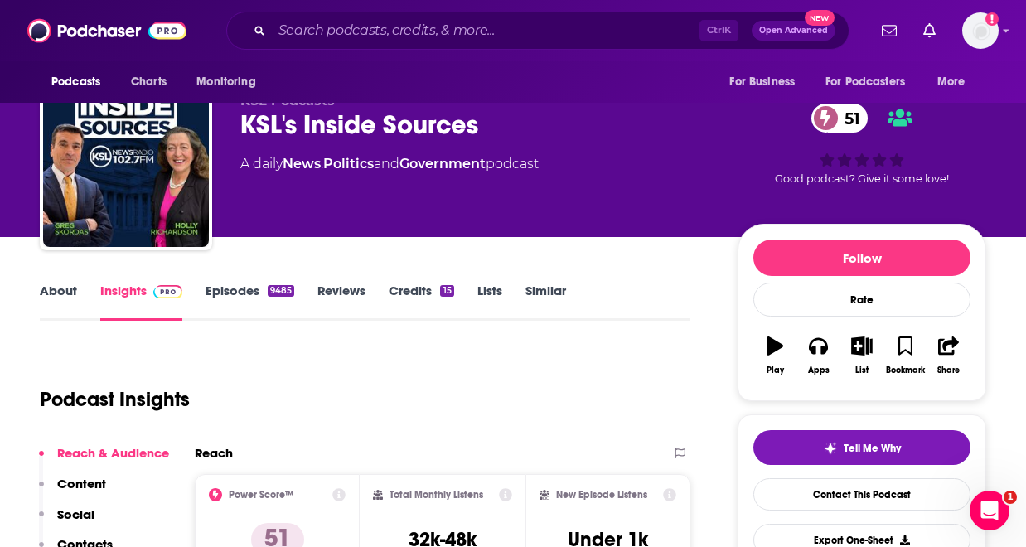
click at [270, 293] on div "9485" at bounding box center [281, 291] width 27 height 12
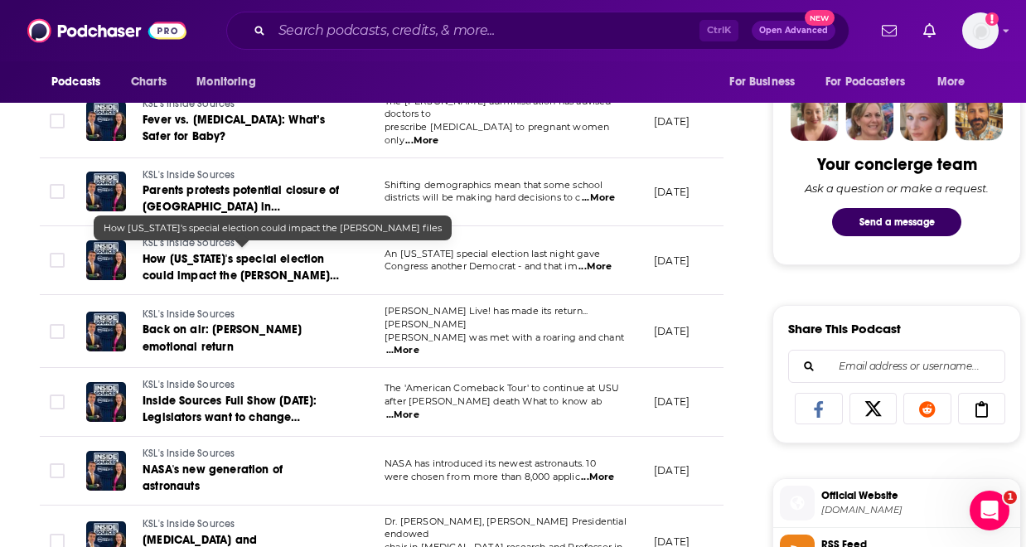
scroll to position [829, 0]
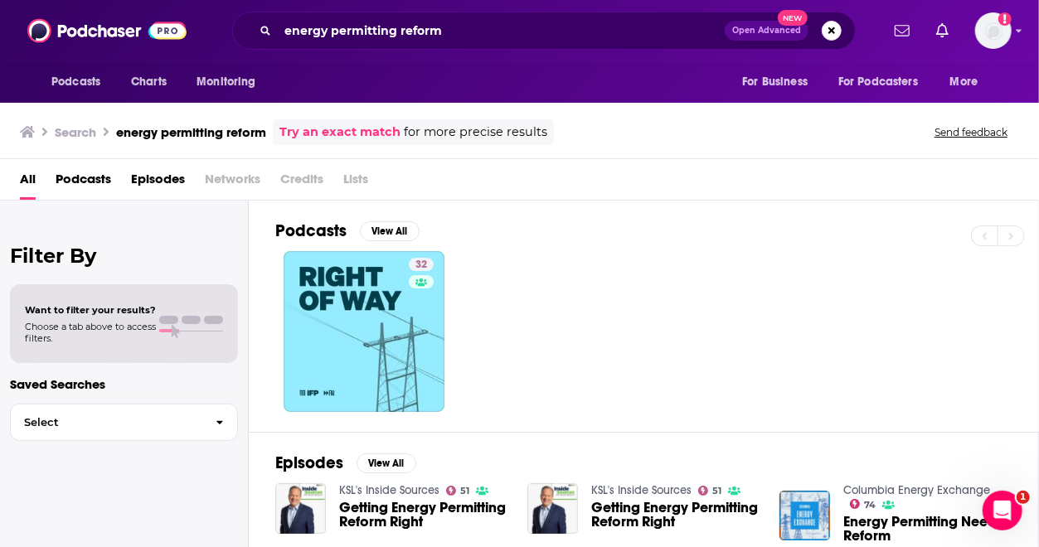
click at [670, 373] on div "32" at bounding box center [656, 331] width 763 height 161
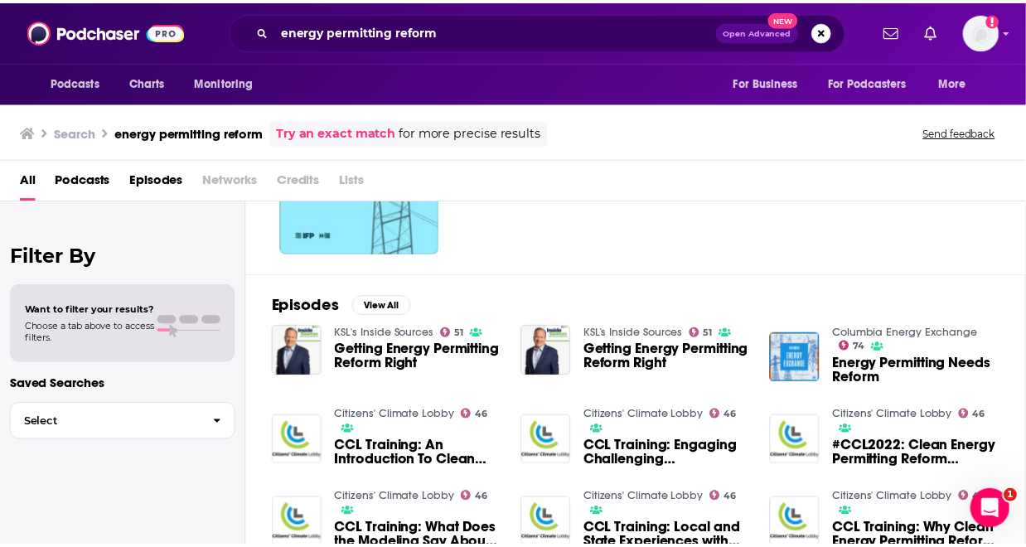
scroll to position [166, 0]
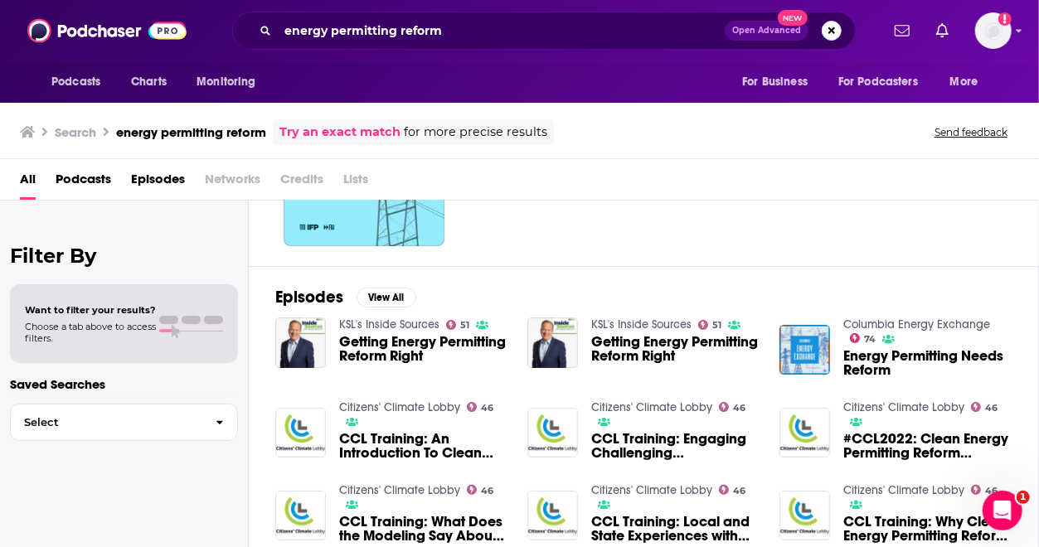
click at [385, 355] on span "Getting Energy Permitting Reform Right" at bounding box center [423, 349] width 168 height 28
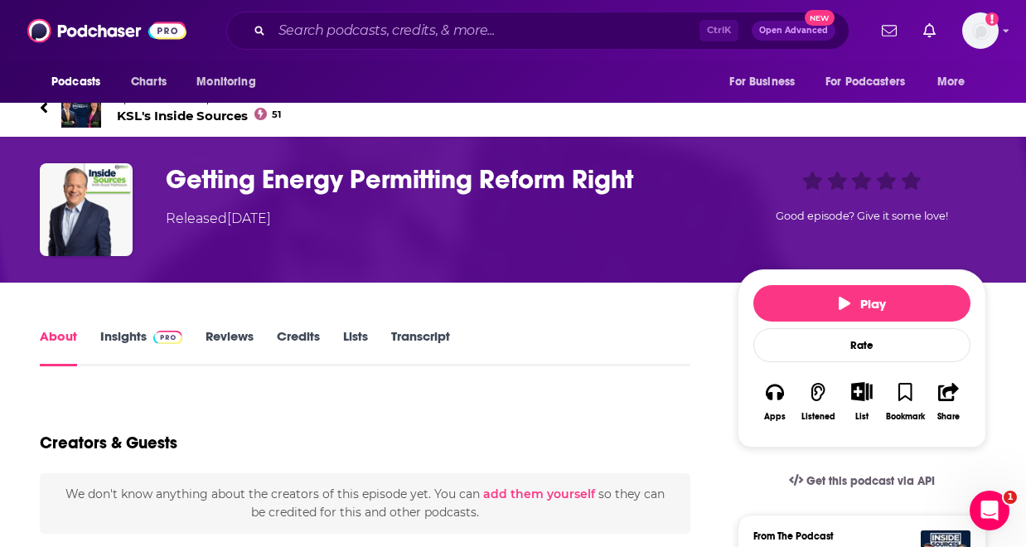
scroll to position [66, 0]
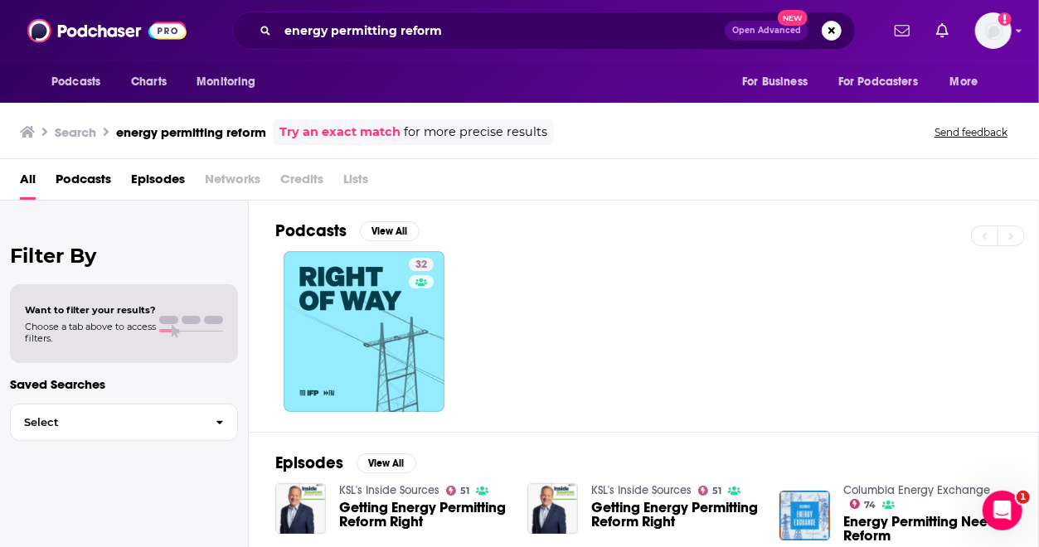
click at [649, 526] on div "Getting Energy Permitting Reform Right" at bounding box center [675, 517] width 168 height 33
click at [631, 508] on span "Getting Energy Permitting Reform Right" at bounding box center [675, 515] width 168 height 28
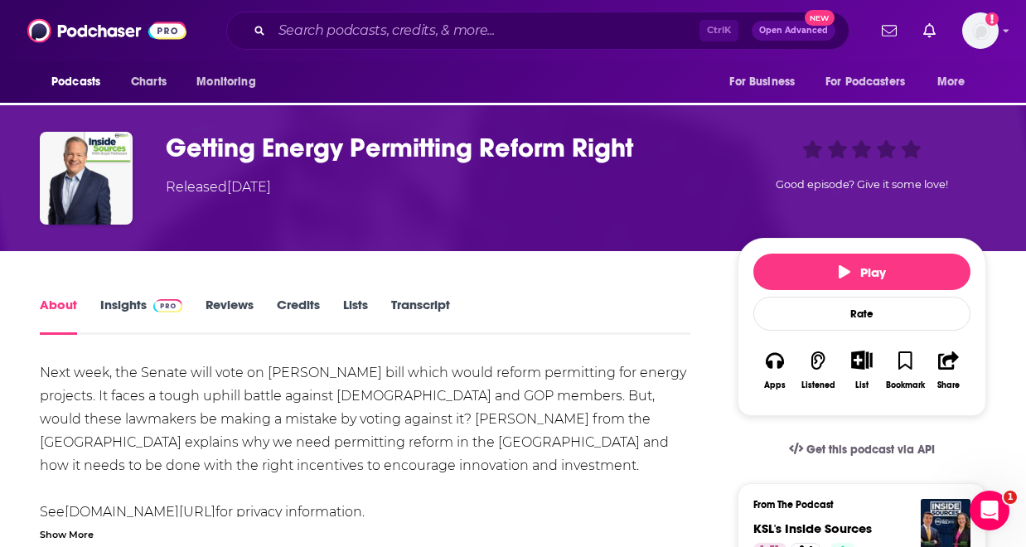
scroll to position [66, 0]
